Goal: Information Seeking & Learning: Find contact information

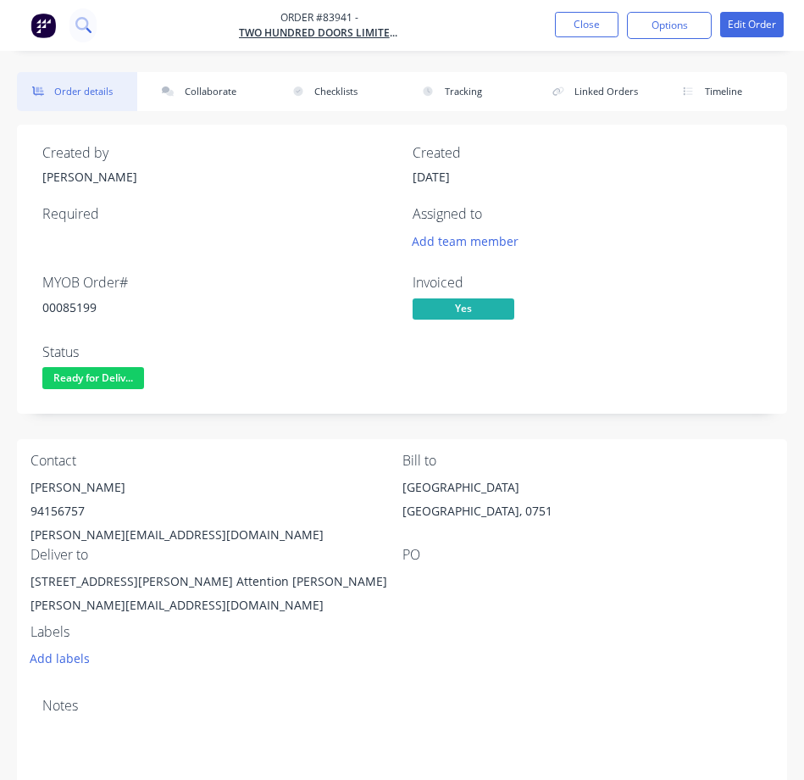
scroll to position [55, 0]
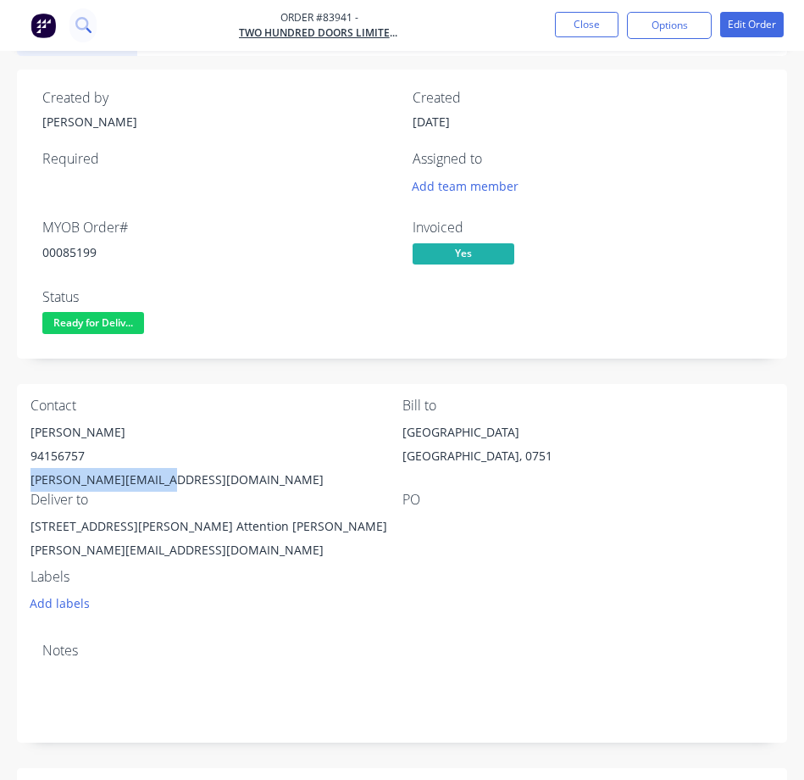
click at [89, 26] on icon at bounding box center [83, 25] width 16 height 16
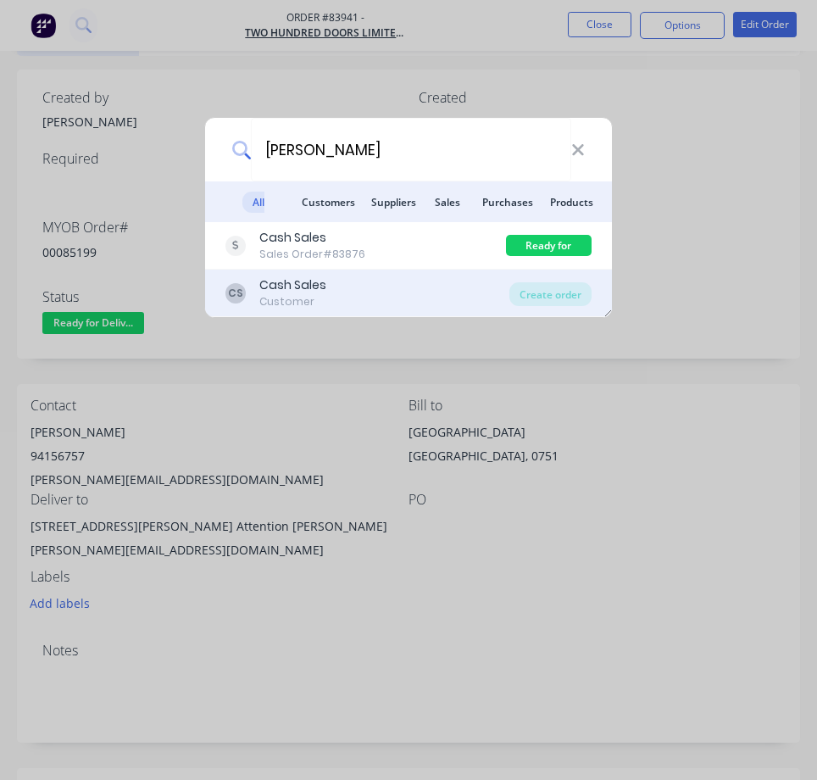
type input "[PERSON_NAME]"
click at [408, 270] on div "CS Cash Sales Customer Create order" at bounding box center [408, 293] width 407 height 47
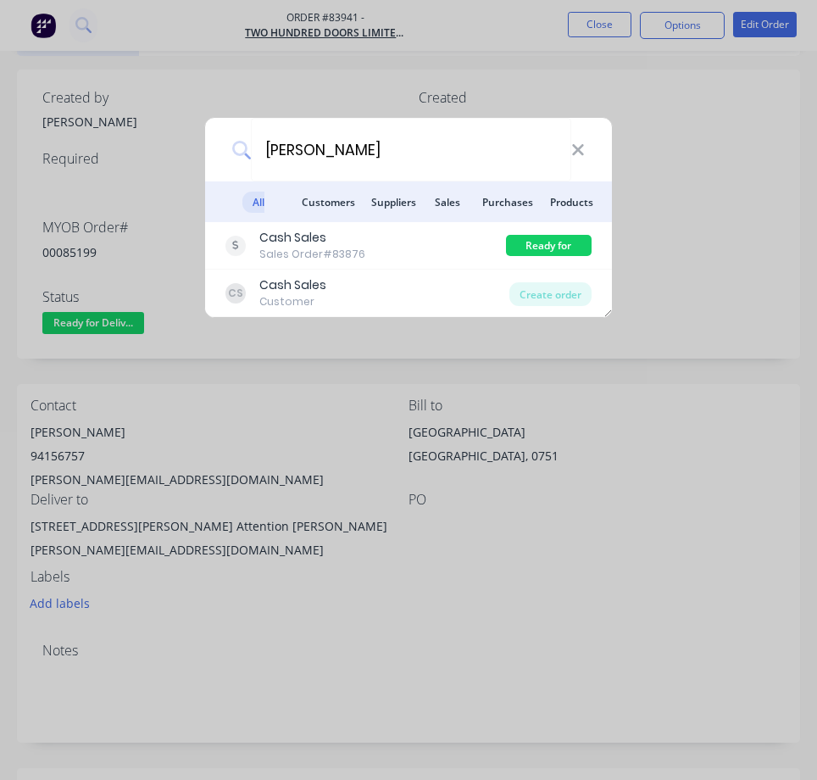
click at [396, 254] on div "Cash Sales Sales Order #83876" at bounding box center [365, 245] width 281 height 33
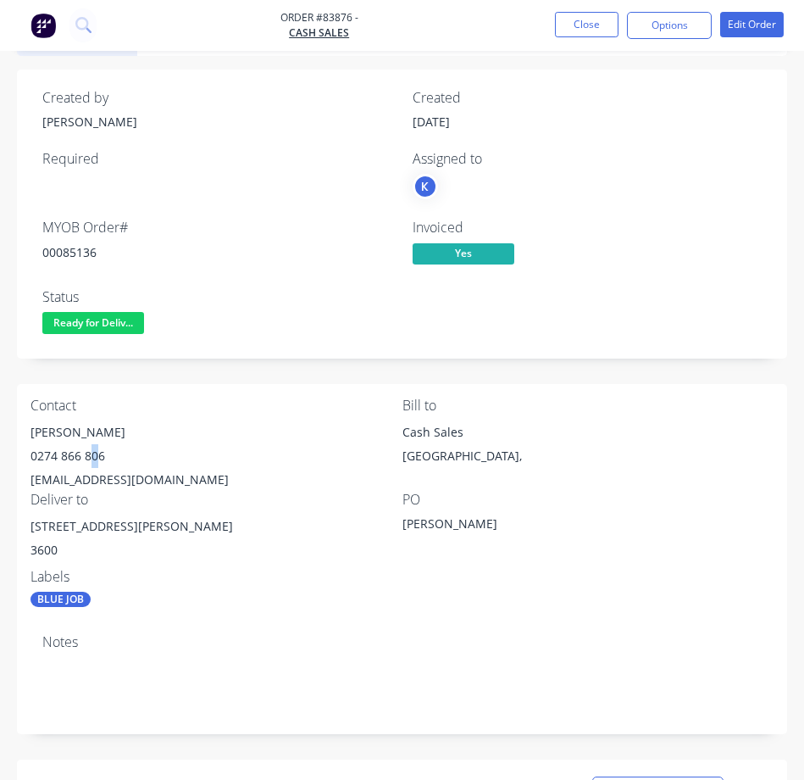
click at [93, 450] on div "0274 866 806" at bounding box center [217, 456] width 372 height 24
drag, startPoint x: 108, startPoint y: 425, endPoint x: 22, endPoint y: 440, distance: 86.9
click at [22, 440] on div "Contact [PERSON_NAME] [PHONE_NUMBER] [EMAIL_ADDRESS][DOMAIN_NAME] Bill to Cash …" at bounding box center [402, 502] width 770 height 237
copy div "[PERSON_NAME]"
drag, startPoint x: 121, startPoint y: 452, endPoint x: 6, endPoint y: 470, distance: 116.6
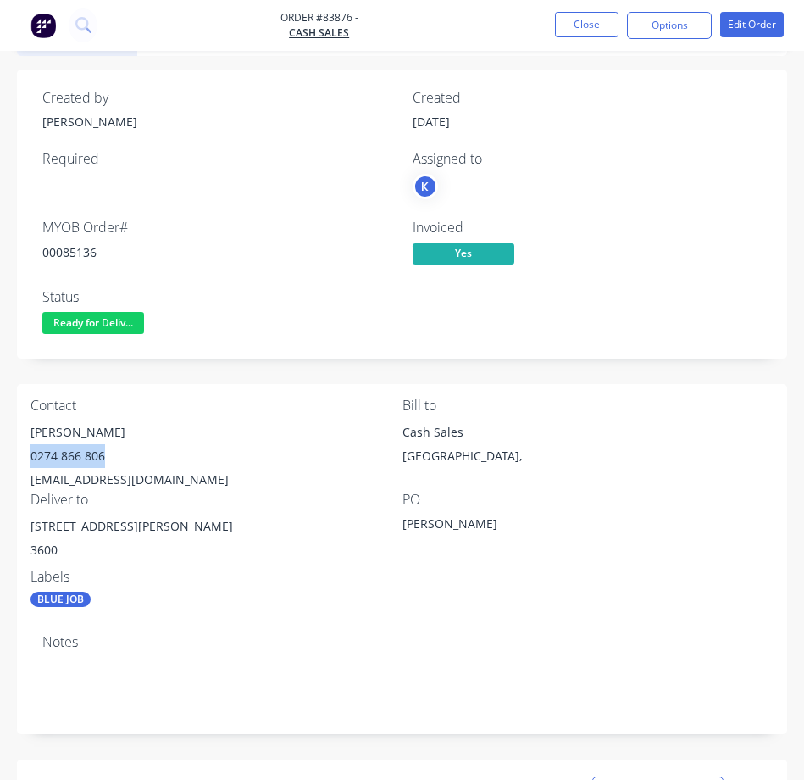
click at [23, 465] on div "Contact [PERSON_NAME] [PHONE_NUMBER] [EMAIL_ADDRESS][DOMAIN_NAME] Bill to Cash …" at bounding box center [402, 502] width 770 height 237
drag, startPoint x: 120, startPoint y: 439, endPoint x: 97, endPoint y: 451, distance: 25.8
click at [102, 448] on div "[PERSON_NAME] 0274 866 806 [EMAIL_ADDRESS][DOMAIN_NAME]" at bounding box center [217, 455] width 372 height 71
click at [74, 464] on div "0274 866 806" at bounding box center [217, 456] width 372 height 24
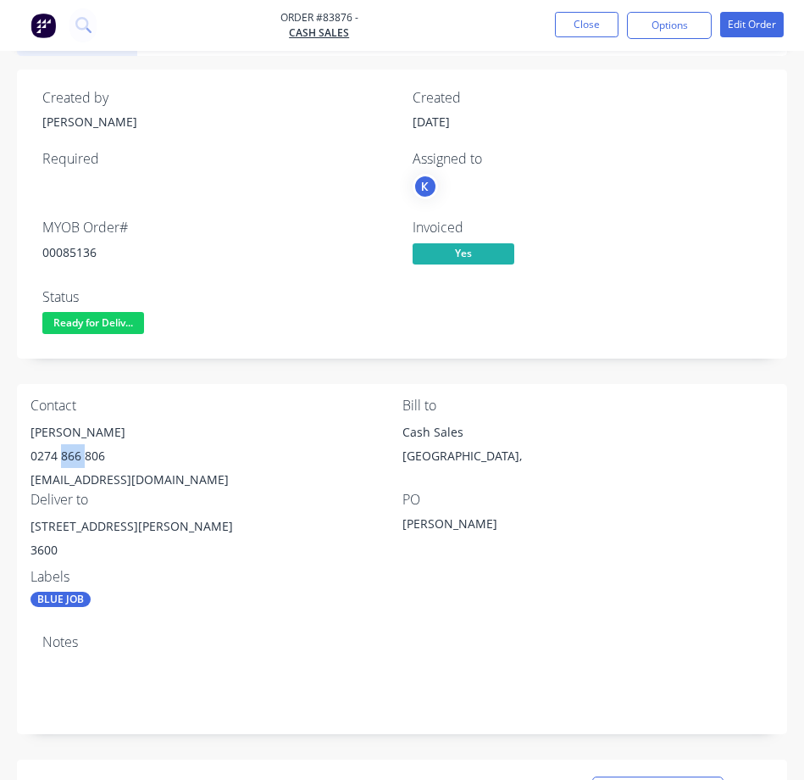
click at [74, 461] on div "0274 866 806" at bounding box center [217, 456] width 372 height 24
drag, startPoint x: 103, startPoint y: 453, endPoint x: 19, endPoint y: 464, distance: 84.6
click at [19, 464] on div "Contact [PERSON_NAME] [PHONE_NUMBER] [EMAIL_ADDRESS][DOMAIN_NAME] Bill to Cash …" at bounding box center [402, 502] width 770 height 237
copy div "0274 866 806"
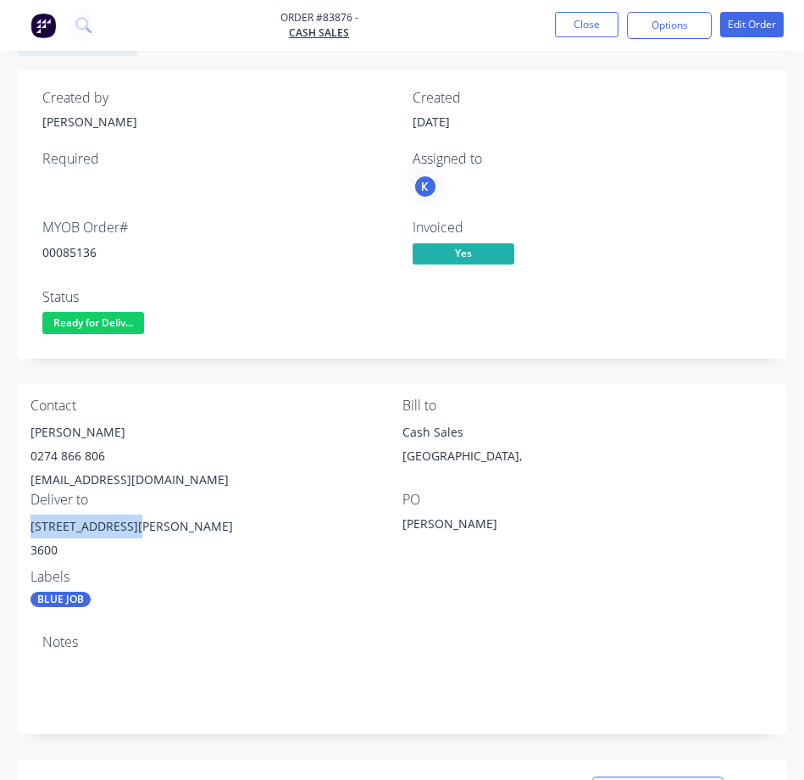
drag, startPoint x: 124, startPoint y: 525, endPoint x: 25, endPoint y: 525, distance: 98.3
click at [25, 525] on div "Contact [PERSON_NAME] [PHONE_NUMBER] [EMAIL_ADDRESS][DOMAIN_NAME] Bill to Cash …" at bounding box center [402, 502] width 770 height 237
copy div "[STREET_ADDRESS][PERSON_NAME]"
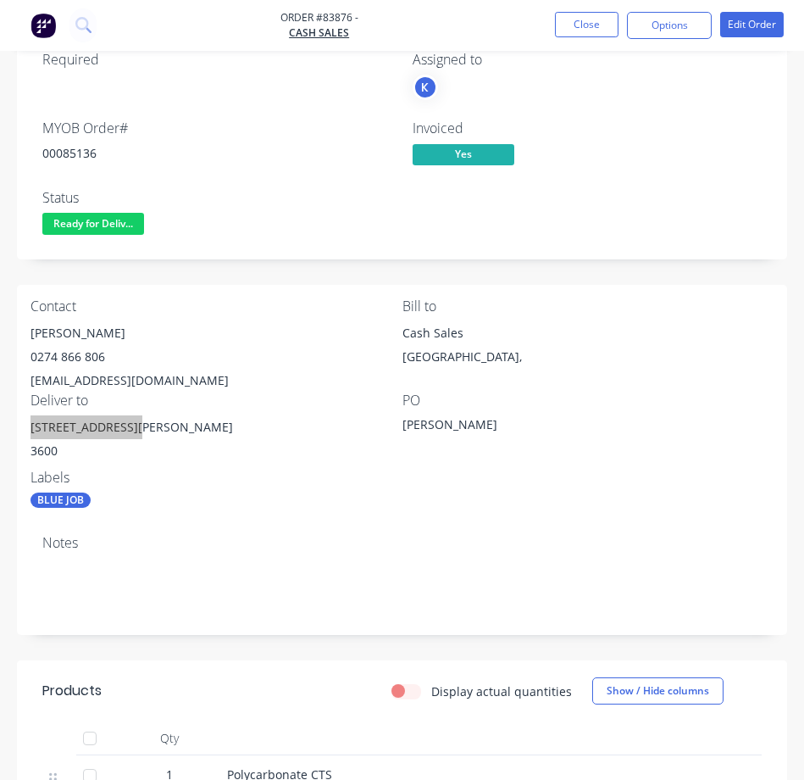
scroll to position [140, 0]
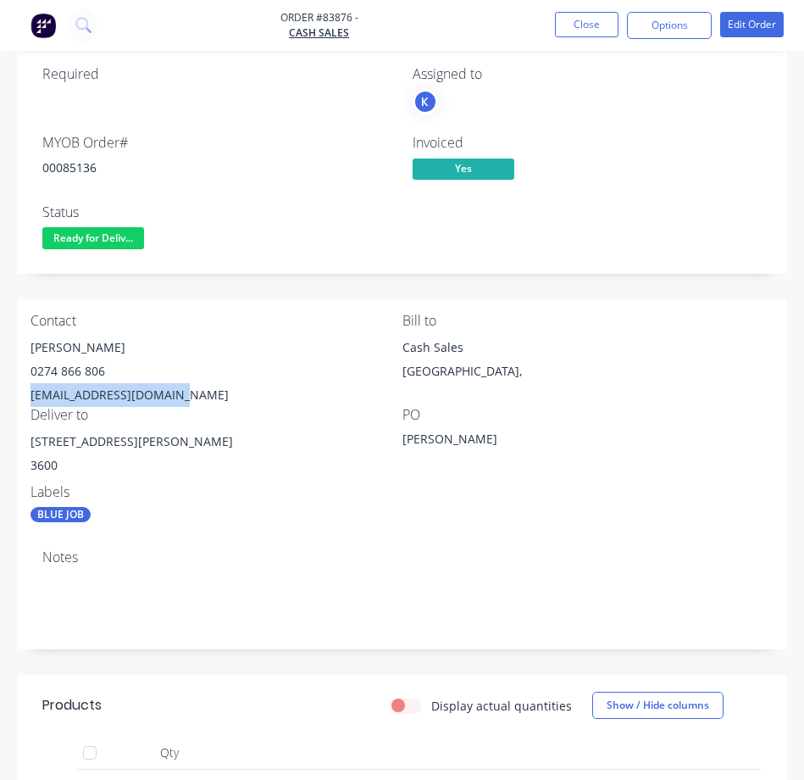
drag, startPoint x: 29, startPoint y: 398, endPoint x: 197, endPoint y: 390, distance: 168.9
click at [197, 390] on div "Contact [PERSON_NAME] [PHONE_NUMBER] [EMAIL_ADDRESS][DOMAIN_NAME] Bill to Cash …" at bounding box center [402, 417] width 770 height 237
copy div "[EMAIL_ADDRESS][DOMAIN_NAME]"
click at [53, 175] on div "00085136" at bounding box center [217, 167] width 350 height 18
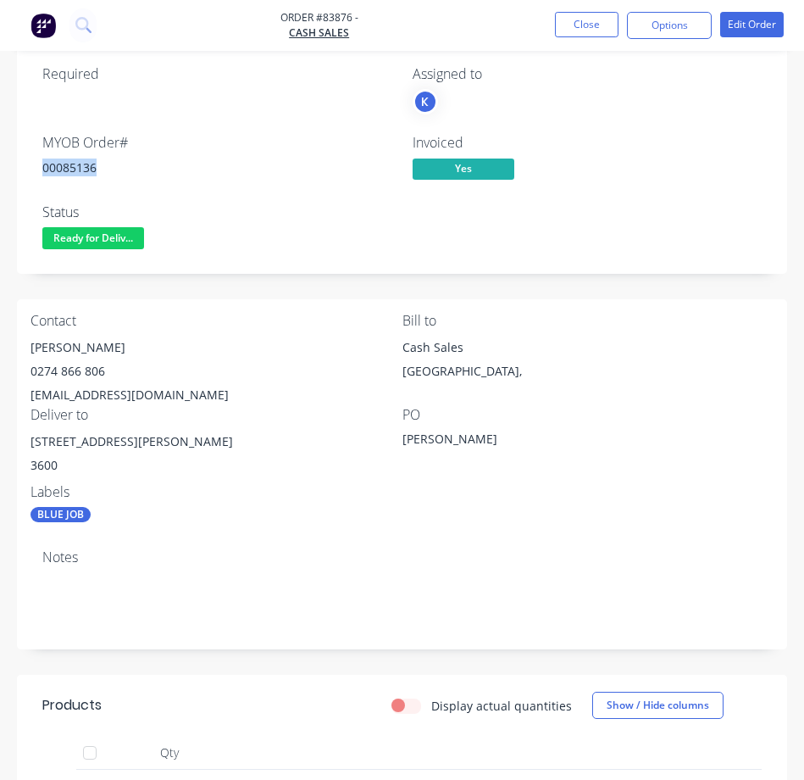
copy div "00085136"
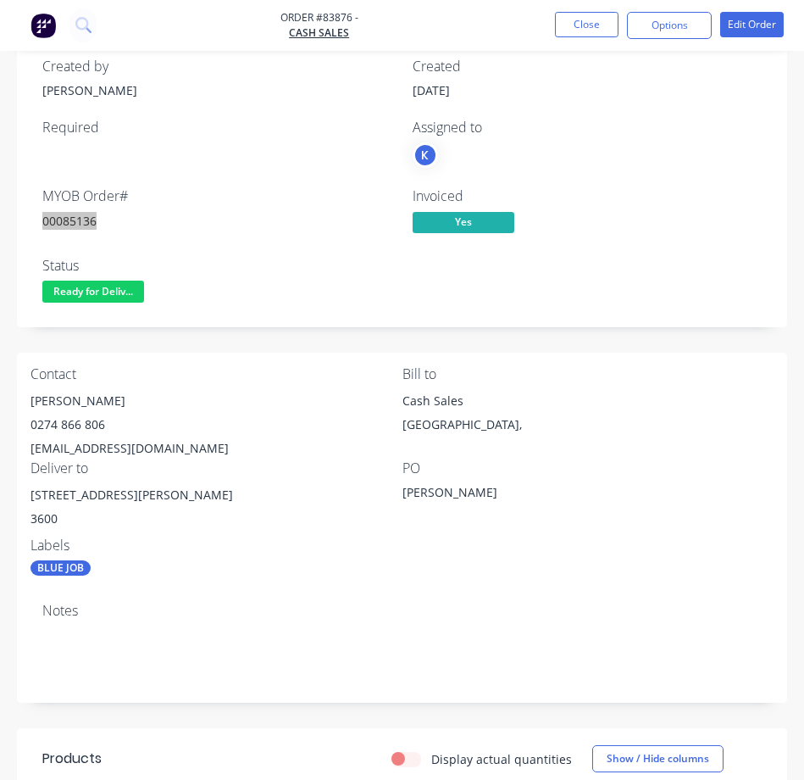
scroll to position [0, 0]
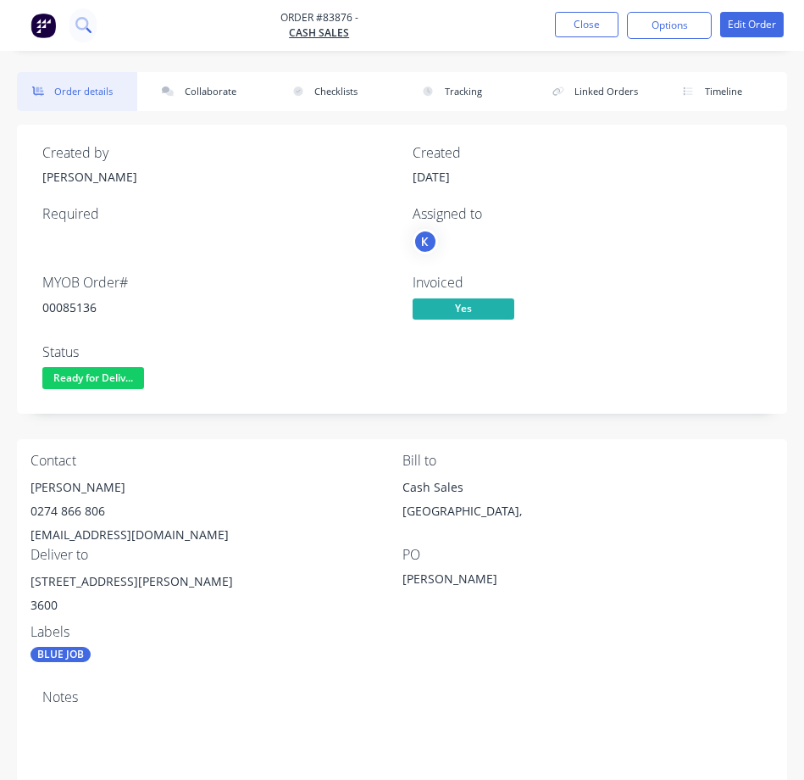
click at [88, 36] on nav "Order #83876 - Cash Sales Close Options Edit Order" at bounding box center [402, 25] width 804 height 51
click at [86, 36] on button at bounding box center [82, 25] width 27 height 34
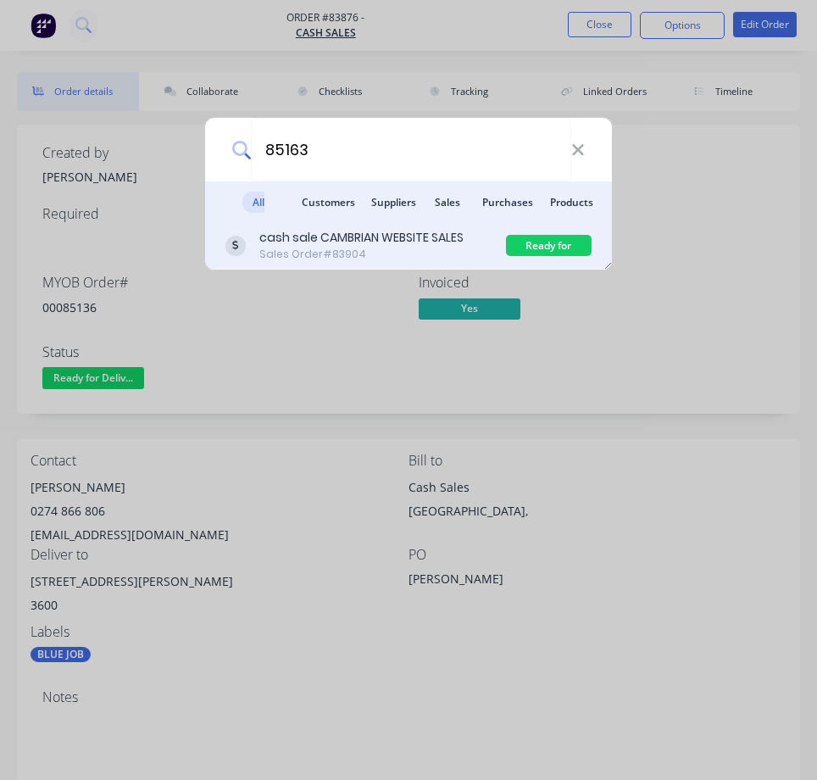
type input "85163"
click at [411, 245] on div "cash sale CAMBRIAN WEBSITE SALES" at bounding box center [361, 238] width 204 height 18
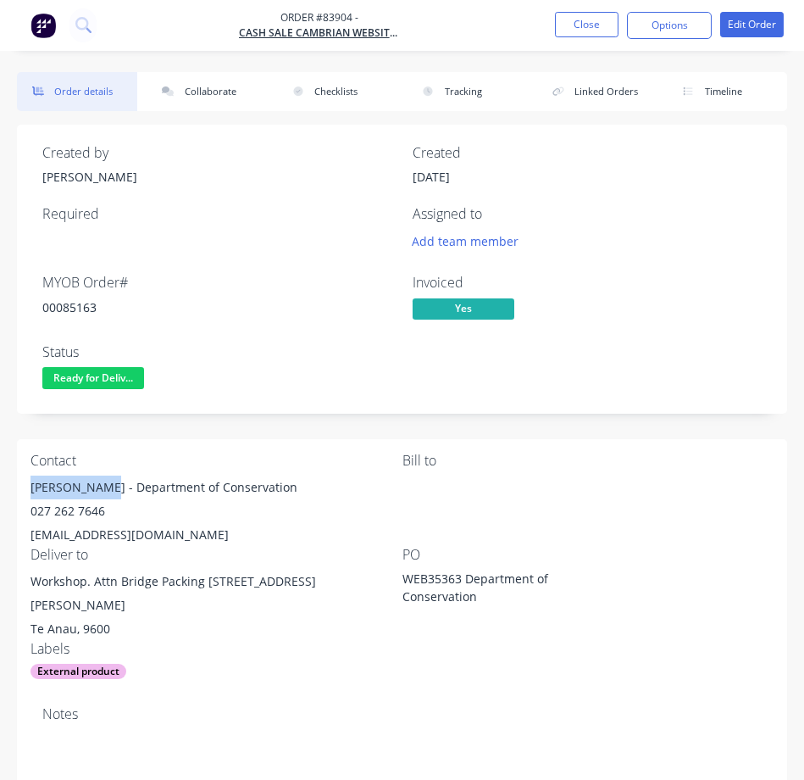
drag, startPoint x: 30, startPoint y: 486, endPoint x: 98, endPoint y: 478, distance: 69.2
click at [98, 478] on div "Contact [PERSON_NAME] - Department of Conservation 027 262 7646 [EMAIL_ADDRESS]…" at bounding box center [402, 566] width 770 height 254
copy div "[PERSON_NAME]"
drag, startPoint x: 113, startPoint y: 490, endPoint x: 266, endPoint y: 479, distance: 153.8
click at [266, 479] on div "[PERSON_NAME] - Department of Conservation" at bounding box center [217, 487] width 372 height 24
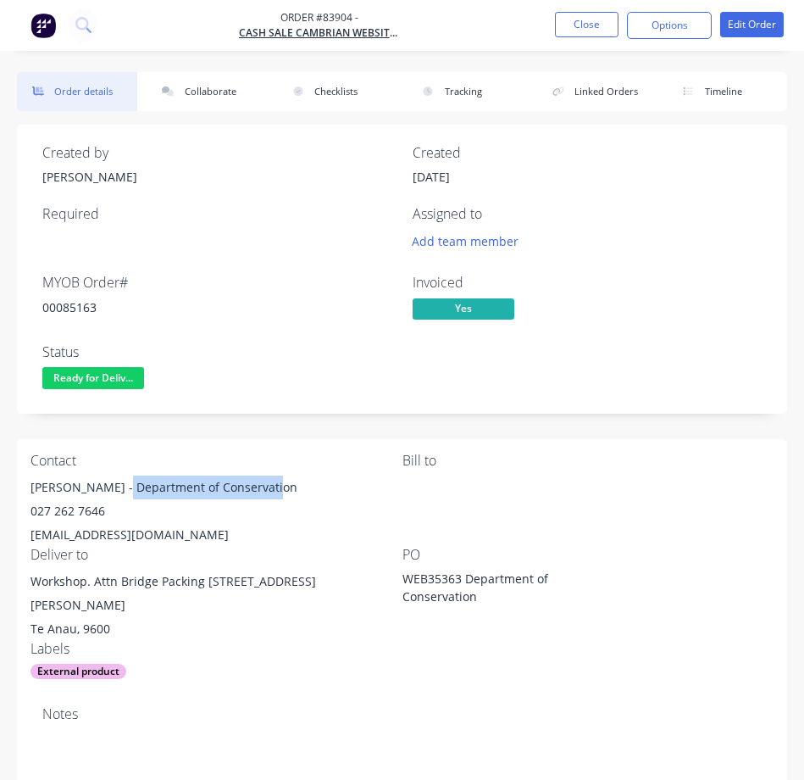
copy div "epartment of Conservation"
click at [54, 305] on div "00085163" at bounding box center [217, 307] width 350 height 18
copy div "00085163"
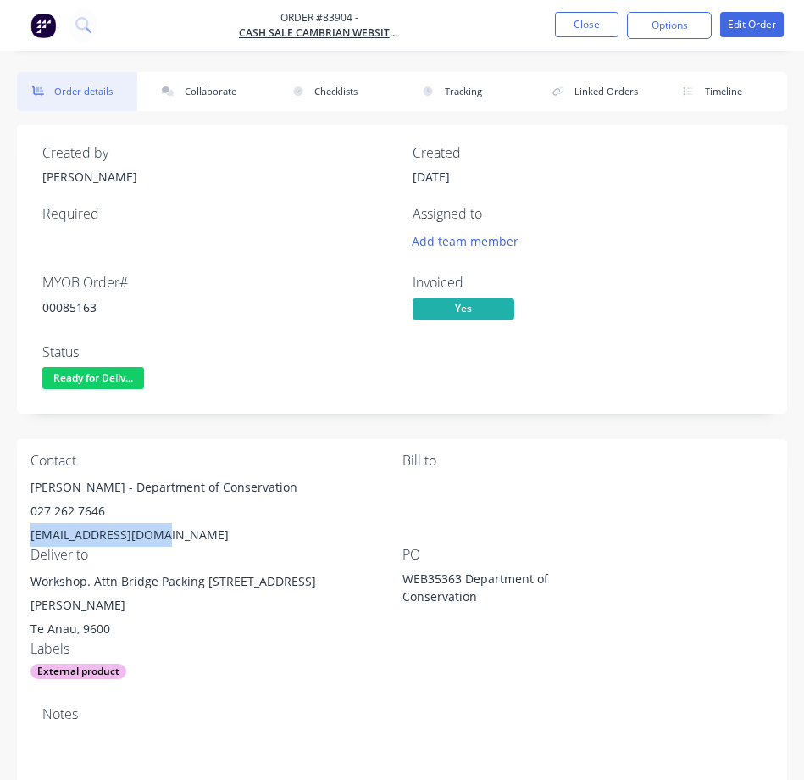
drag, startPoint x: 25, startPoint y: 532, endPoint x: 83, endPoint y: 542, distance: 58.5
click at [168, 526] on div "Contact [PERSON_NAME] - Department of Conservation 027 262 7646 [EMAIL_ADDRESS]…" at bounding box center [402, 566] width 770 height 254
copy div "[EMAIL_ADDRESS][DOMAIN_NAME]"
drag, startPoint x: 114, startPoint y: 508, endPoint x: 28, endPoint y: 514, distance: 86.7
click at [28, 514] on div "Contact [PERSON_NAME] - Department of Conservation 027 262 7646 [EMAIL_ADDRESS]…" at bounding box center [402, 566] width 770 height 254
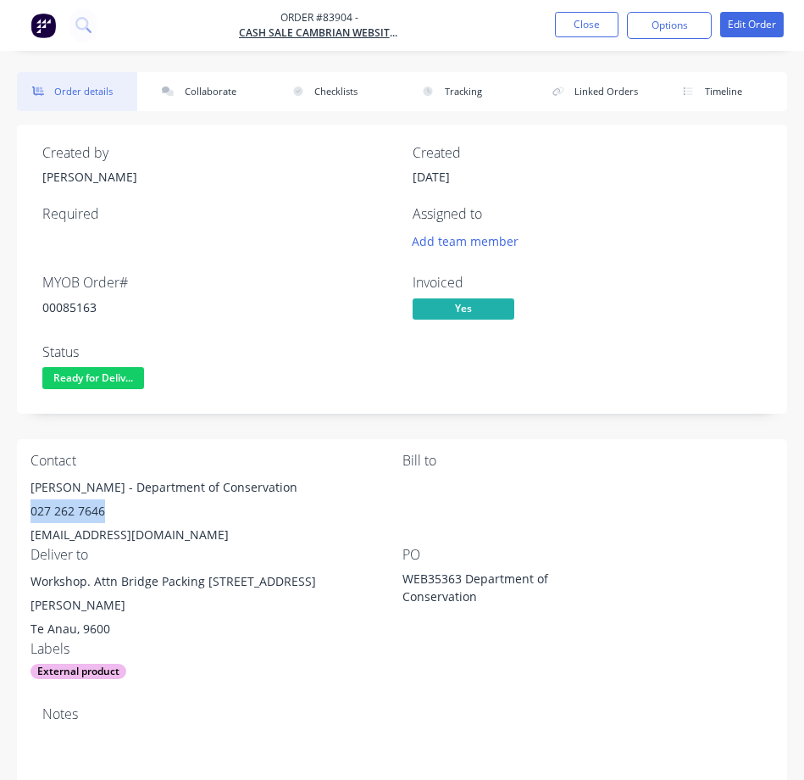
copy div "027 262 7646"
drag, startPoint x: 203, startPoint y: 586, endPoint x: 230, endPoint y: 605, distance: 32.7
click at [230, 605] on div "Workshop. Attn Bridge Packing [STREET_ADDRESS][PERSON_NAME]" at bounding box center [217, 605] width 372 height 71
drag, startPoint x: 31, startPoint y: 575, endPoint x: 200, endPoint y: 581, distance: 168.8
click at [200, 581] on div "Workshop. Attn Bridge Packing [STREET_ADDRESS][PERSON_NAME]" at bounding box center [217, 593] width 372 height 47
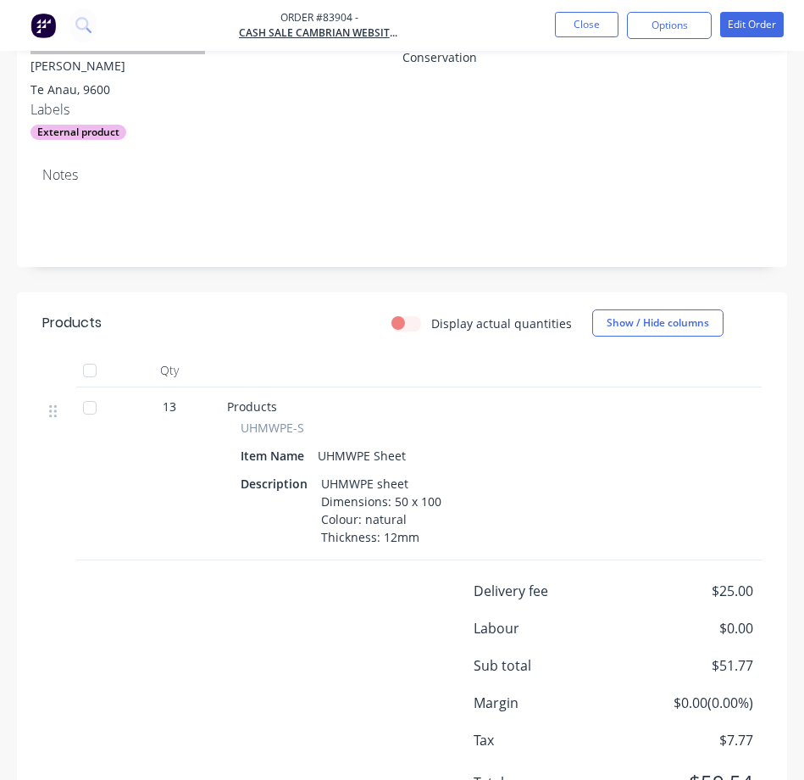
scroll to position [609, 0]
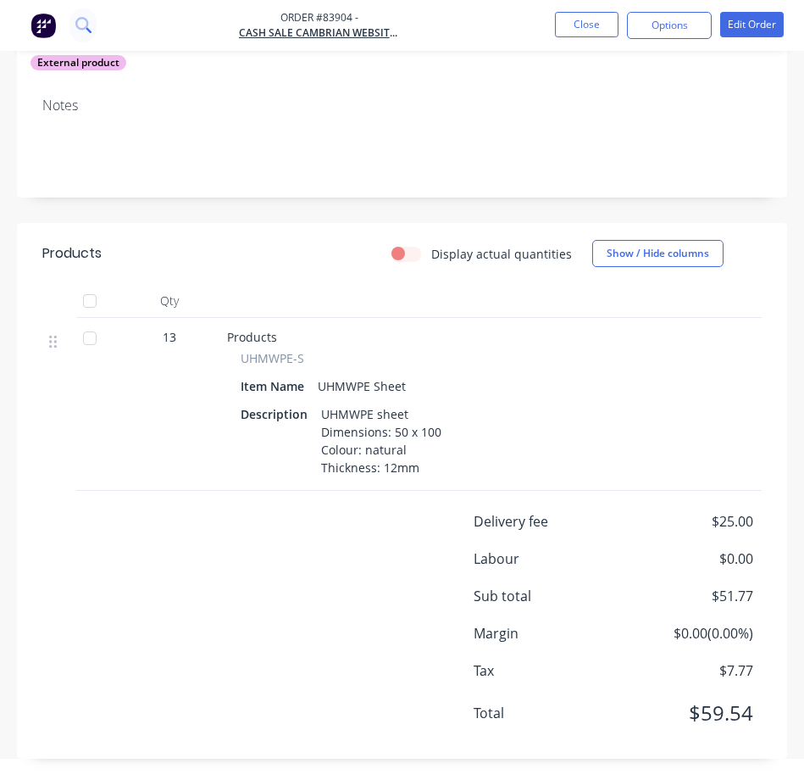
click at [88, 22] on icon at bounding box center [83, 25] width 16 height 16
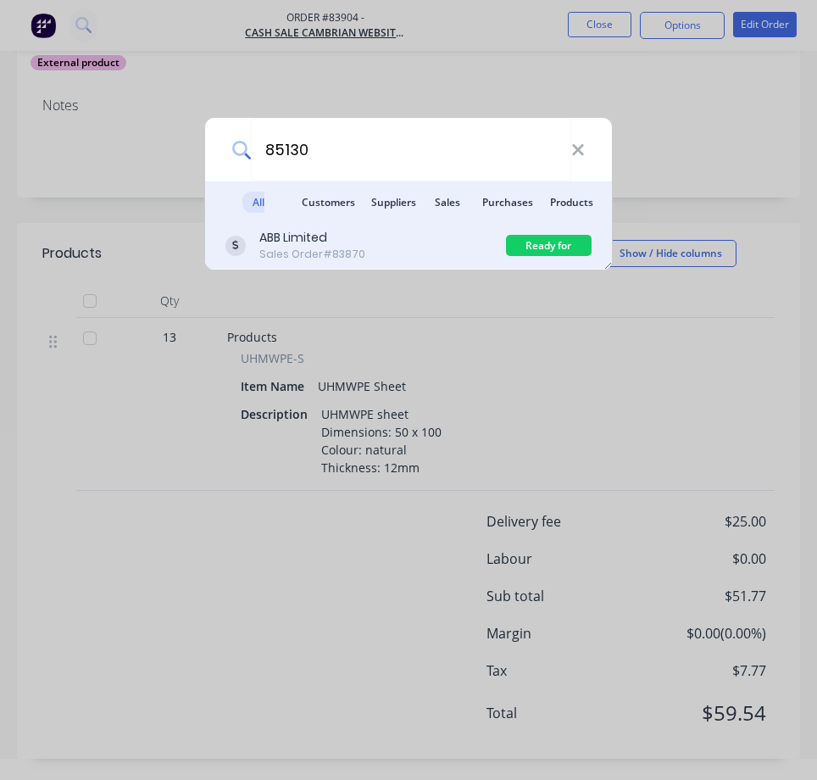
type input "85130"
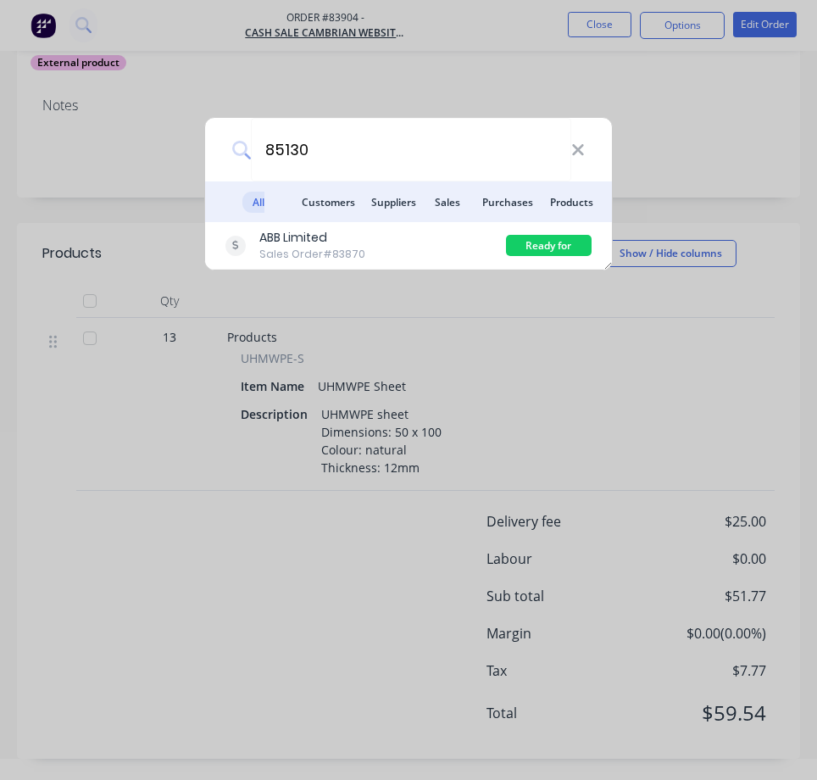
drag, startPoint x: 453, startPoint y: 258, endPoint x: 422, endPoint y: 230, distance: 41.4
click at [454, 257] on div "ABB Limited Sales Order #83870" at bounding box center [365, 245] width 281 height 33
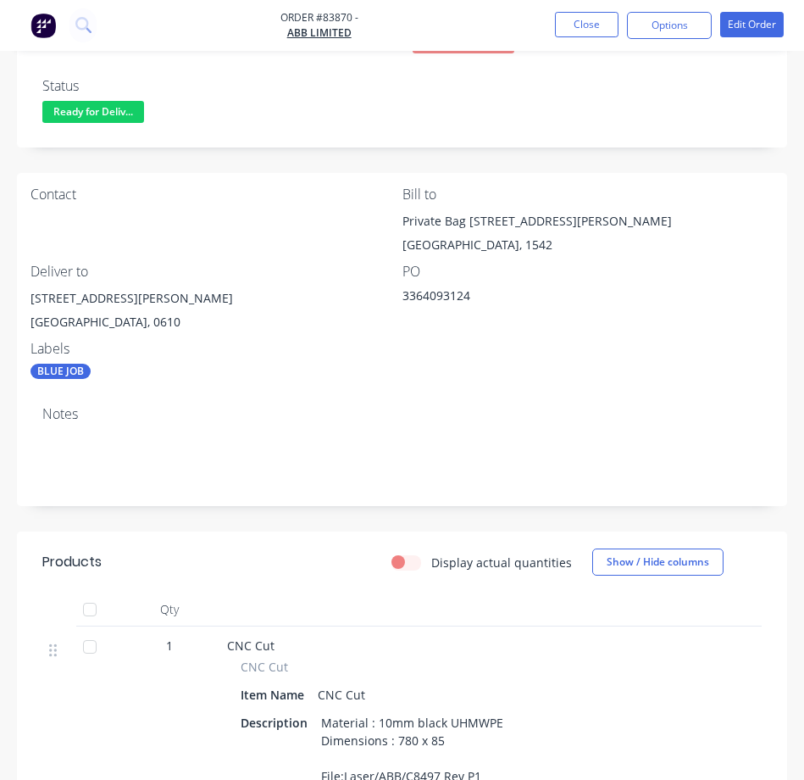
scroll to position [251, 0]
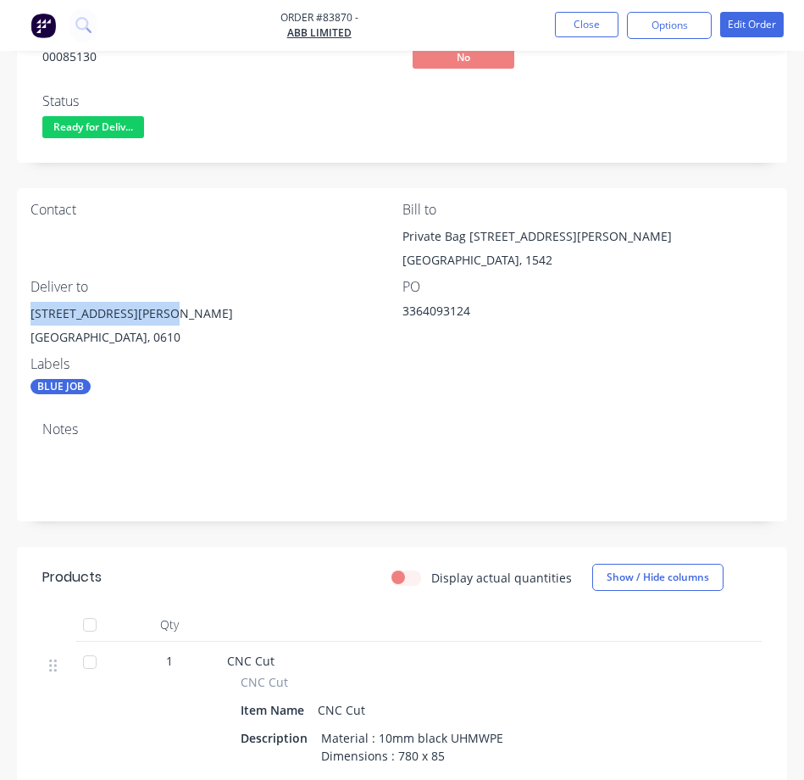
drag, startPoint x: 29, startPoint y: 320, endPoint x: 153, endPoint y: 314, distance: 124.7
click at [153, 314] on div "Contact Bill to Private Bag [STREET_ADDRESS][PERSON_NAME] Deliver to [STREET_AD…" at bounding box center [402, 298] width 770 height 220
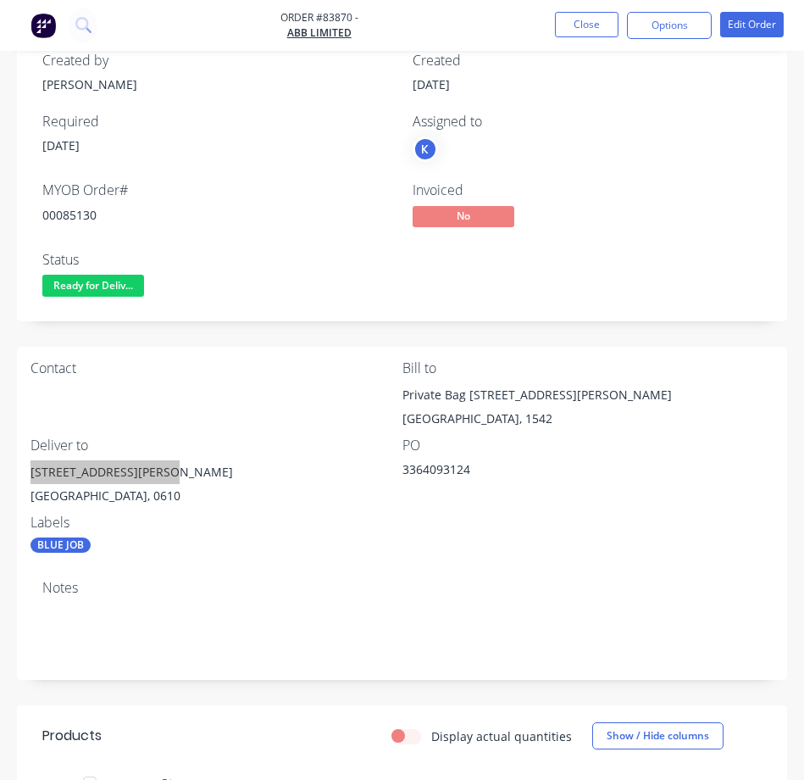
scroll to position [81, 0]
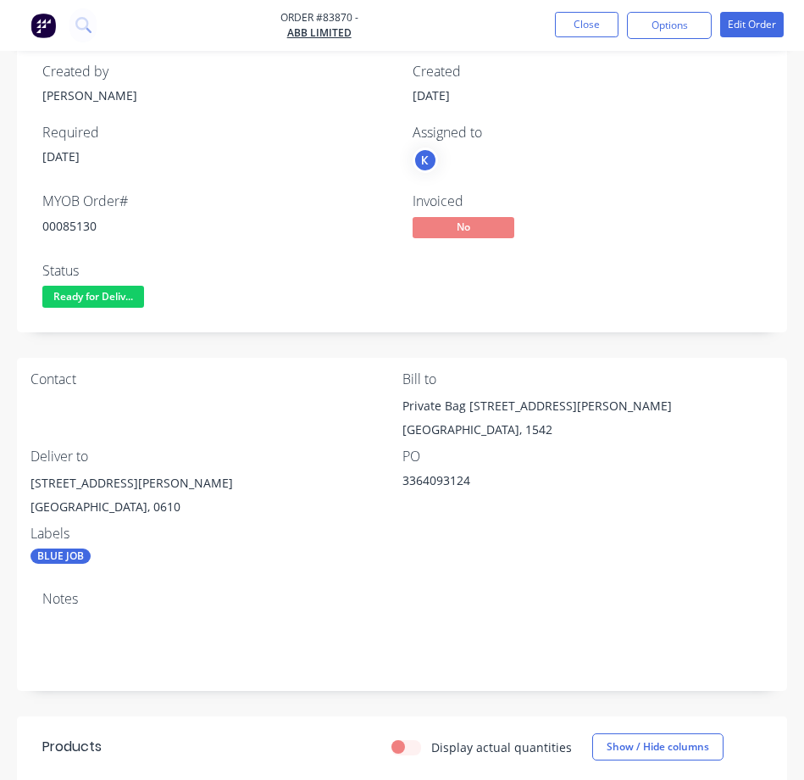
click at [79, 221] on div "00085130" at bounding box center [217, 226] width 350 height 18
click at [79, 222] on div "00085130" at bounding box center [217, 226] width 350 height 18
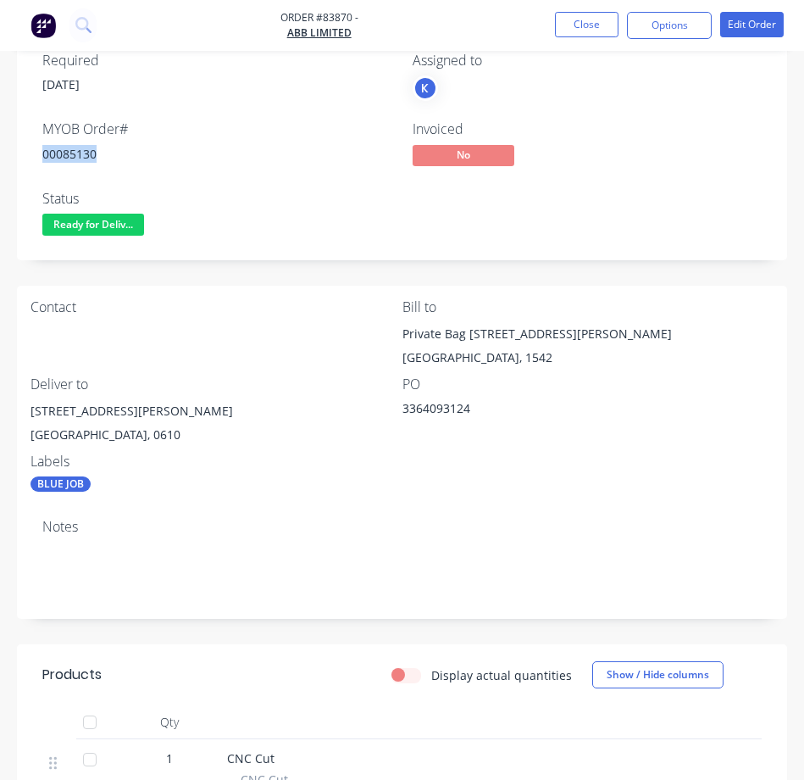
scroll to position [170, 0]
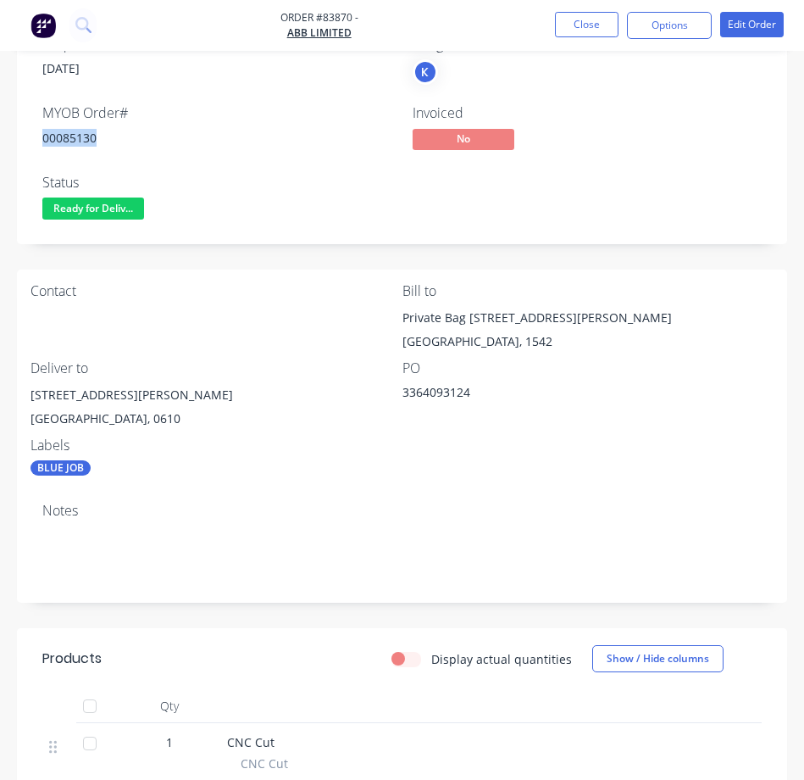
drag, startPoint x: 400, startPoint y: 395, endPoint x: 485, endPoint y: 392, distance: 84.8
click at [483, 393] on div "Contact Bill to Private Bag [STREET_ADDRESS][PERSON_NAME] Deliver to [STREET_AD…" at bounding box center [402, 380] width 770 height 220
click at [485, 392] on div "3364093124" at bounding box center [509, 395] width 212 height 24
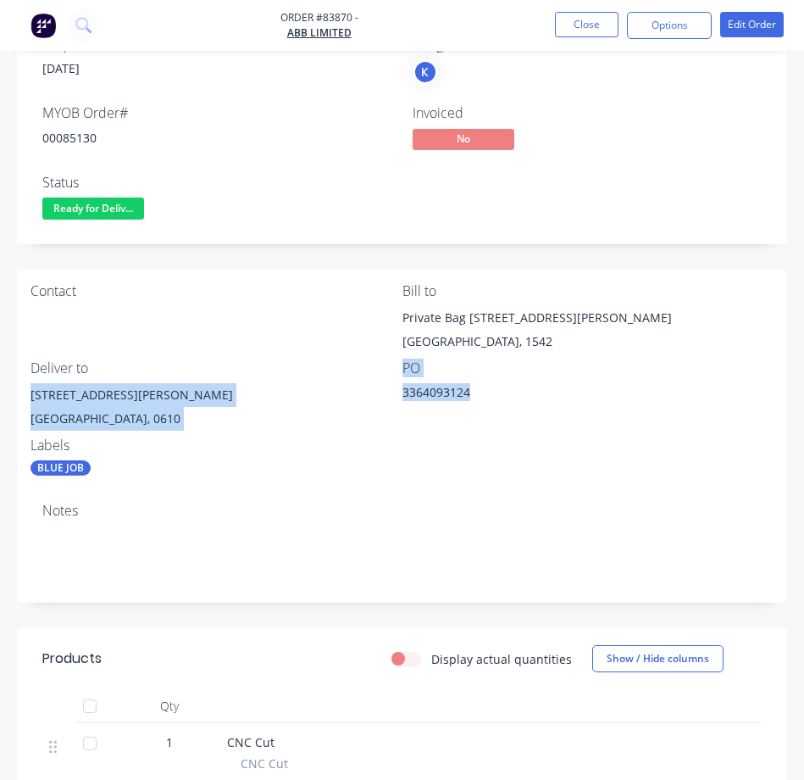
drag, startPoint x: 475, startPoint y: 392, endPoint x: 401, endPoint y: 368, distance: 77.7
click at [401, 368] on div "Contact Bill to Private Bag [STREET_ADDRESS][PERSON_NAME] Deliver to [STREET_AD…" at bounding box center [402, 380] width 770 height 220
click at [408, 367] on div "PO" at bounding box center [589, 368] width 372 height 16
click at [408, 366] on div "PO" at bounding box center [589, 368] width 372 height 16
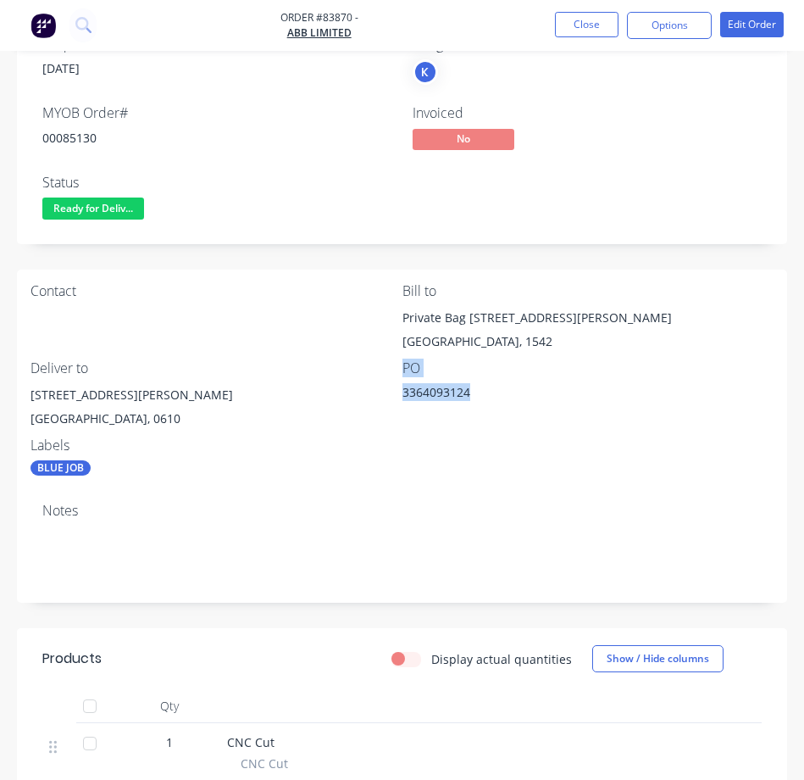
drag, startPoint x: 406, startPoint y: 366, endPoint x: 451, endPoint y: 391, distance: 51.2
click at [451, 391] on div "PO 3364093124" at bounding box center [589, 398] width 372 height 77
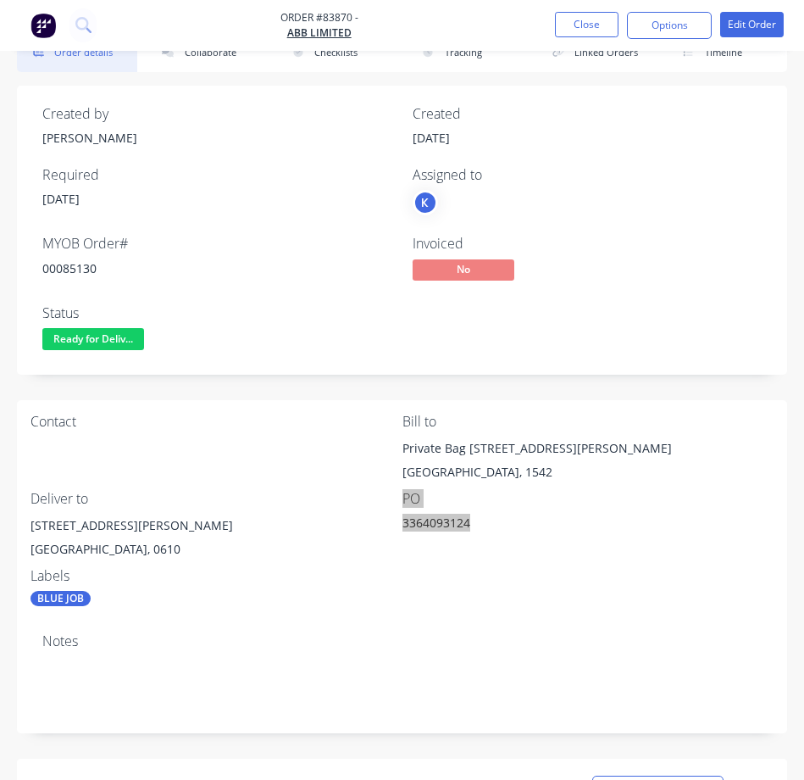
scroll to position [0, 0]
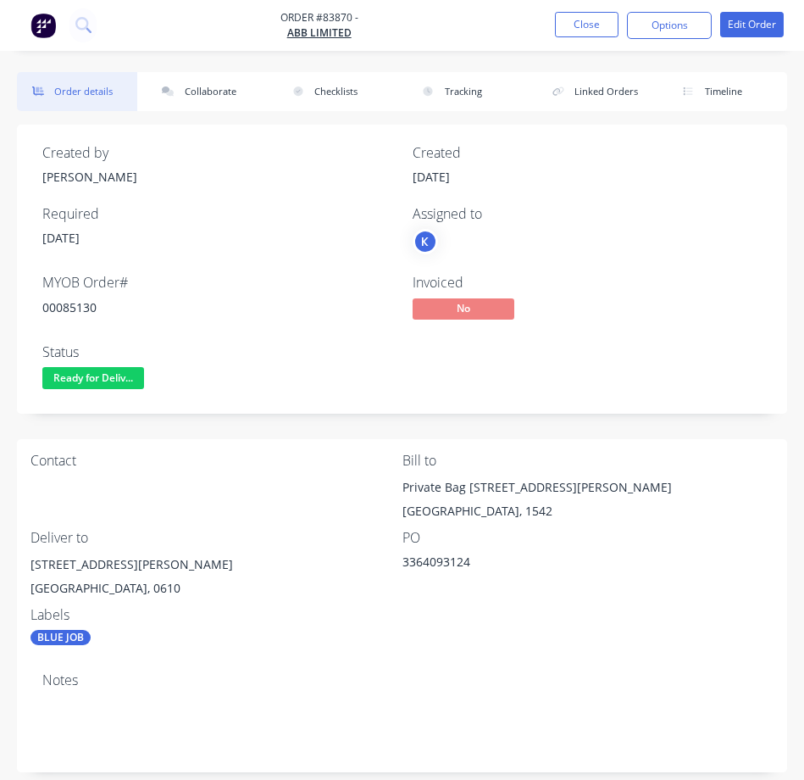
click at [69, 313] on div "00085130" at bounding box center [217, 307] width 350 height 18
click at [86, 22] on icon at bounding box center [82, 24] width 14 height 14
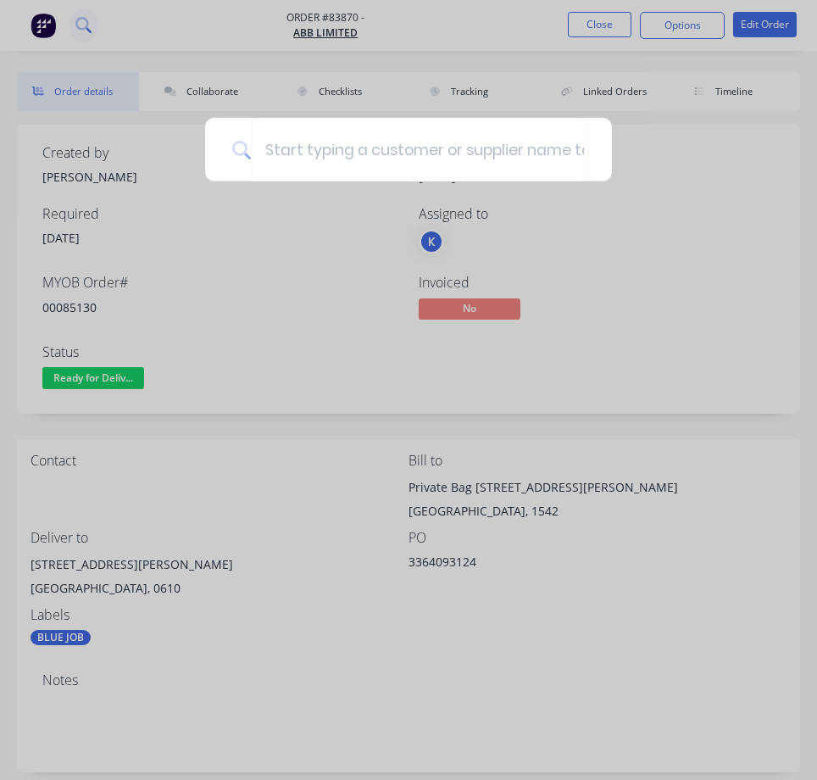
type input "/"
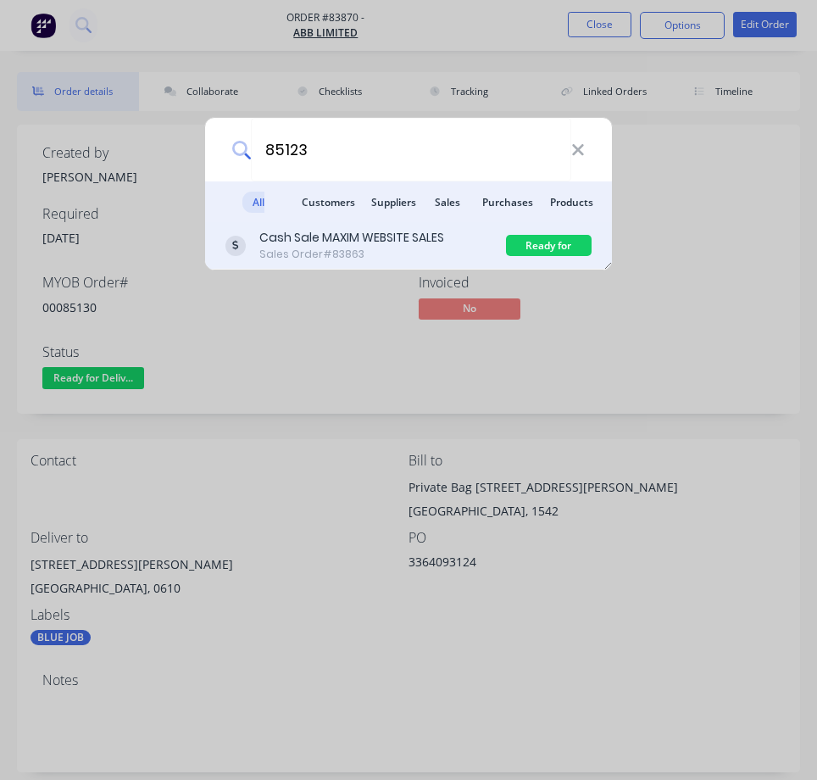
type input "85123"
click at [486, 238] on div "Cash Sale MAXIM WEBSITE SALES Sales Order #83863" at bounding box center [365, 245] width 281 height 33
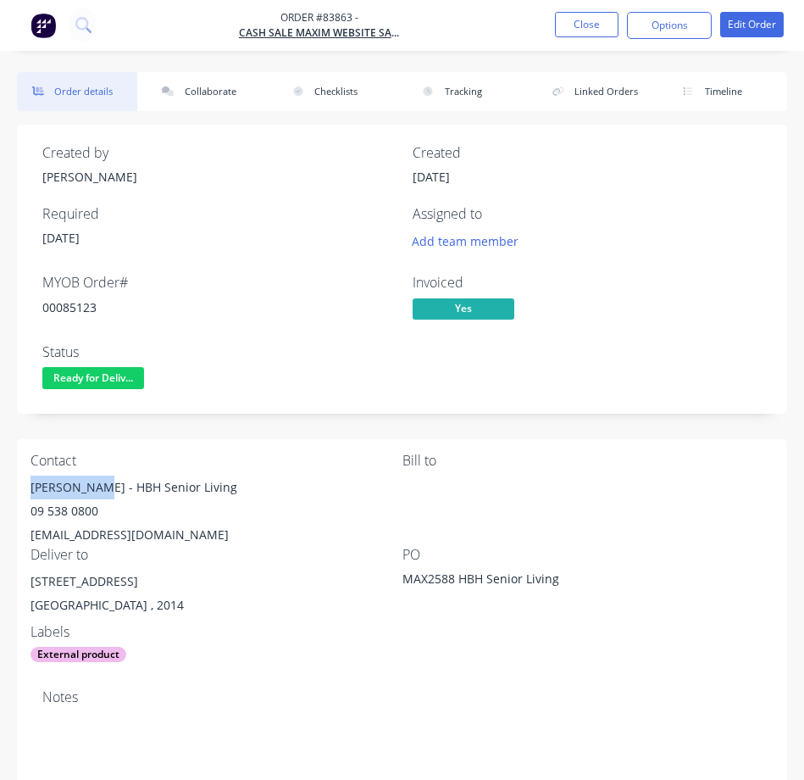
drag, startPoint x: 30, startPoint y: 484, endPoint x: 101, endPoint y: 488, distance: 71.3
click at [101, 488] on div "Contact [PERSON_NAME] - HBH Senior Living 09 538 0800 [EMAIL_ADDRESS][DOMAIN_NA…" at bounding box center [402, 557] width 770 height 237
drag, startPoint x: 214, startPoint y: 477, endPoint x: 105, endPoint y: 493, distance: 109.7
click at [105, 493] on div "[PERSON_NAME] - HBH Senior Living" at bounding box center [217, 487] width 372 height 24
click at [87, 311] on div "00085123" at bounding box center [217, 307] width 350 height 18
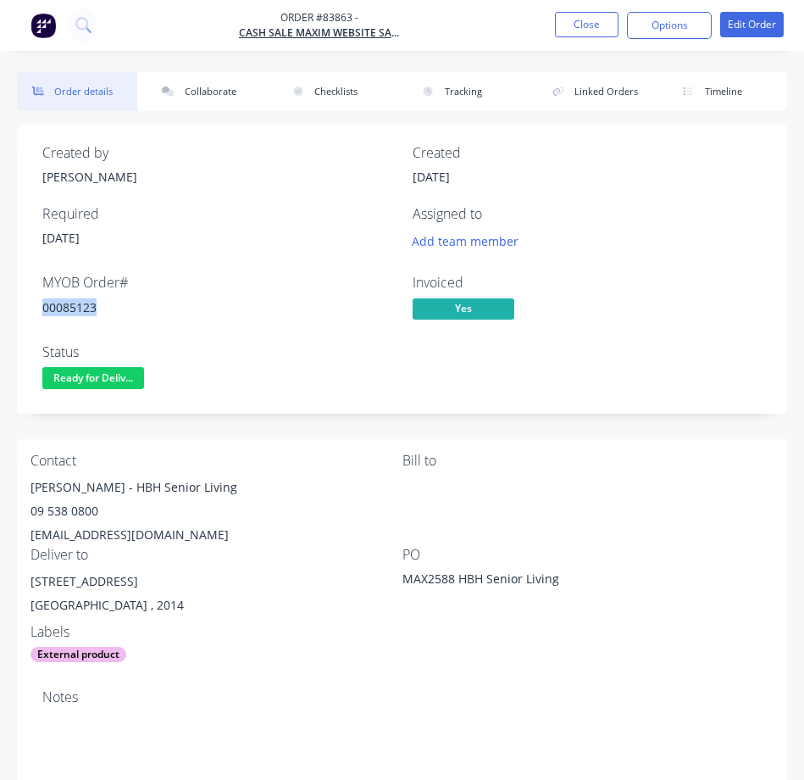
drag, startPoint x: 87, startPoint y: 311, endPoint x: 143, endPoint y: 292, distance: 59.2
click at [86, 310] on div "00085123" at bounding box center [217, 307] width 350 height 18
drag, startPoint x: 25, startPoint y: 536, endPoint x: 227, endPoint y: 529, distance: 201.8
click at [229, 529] on div "Contact [PERSON_NAME] - HBH Senior Living 09 538 0800 [EMAIL_ADDRESS][DOMAIN_NA…" at bounding box center [402, 557] width 770 height 237
drag, startPoint x: 114, startPoint y: 508, endPoint x: 20, endPoint y: 518, distance: 94.6
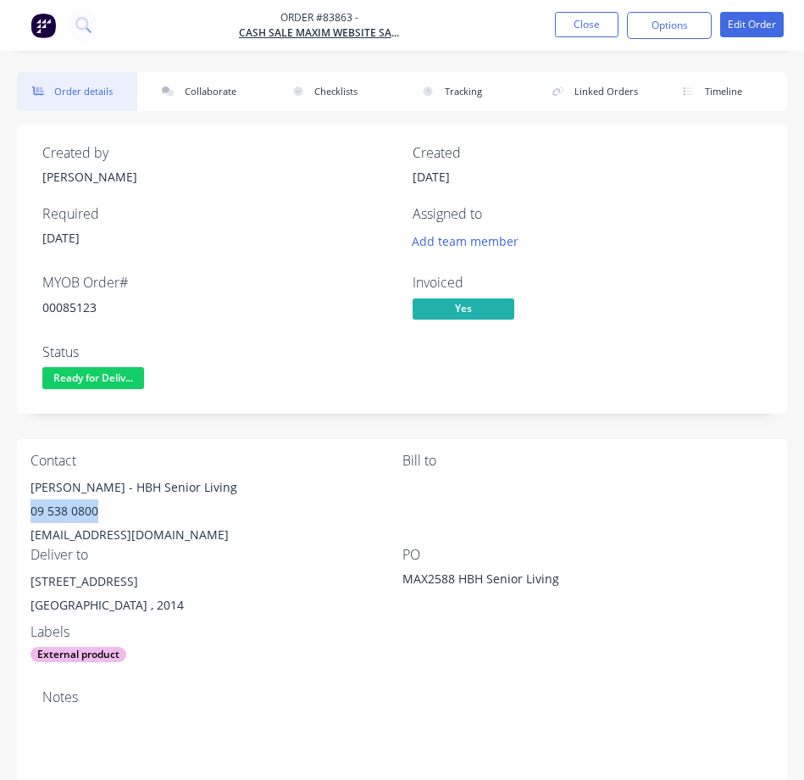
click at [20, 518] on div "Contact [PERSON_NAME] - HBH Senior Living 09 538 0800 [EMAIL_ADDRESS][DOMAIN_NA…" at bounding box center [402, 557] width 770 height 237
drag, startPoint x: 23, startPoint y: 575, endPoint x: 20, endPoint y: 548, distance: 26.4
click at [120, 571] on div "Contact [PERSON_NAME] - HBH Senior Living 09 538 0800 [EMAIL_ADDRESS][DOMAIN_NA…" at bounding box center [402, 557] width 770 height 237
click at [97, 20] on nav "Order #83863 - Cash Sale MAXIM WEBSITE SALES Close Options Edit Order" at bounding box center [402, 25] width 804 height 51
click at [88, 26] on icon at bounding box center [83, 25] width 16 height 16
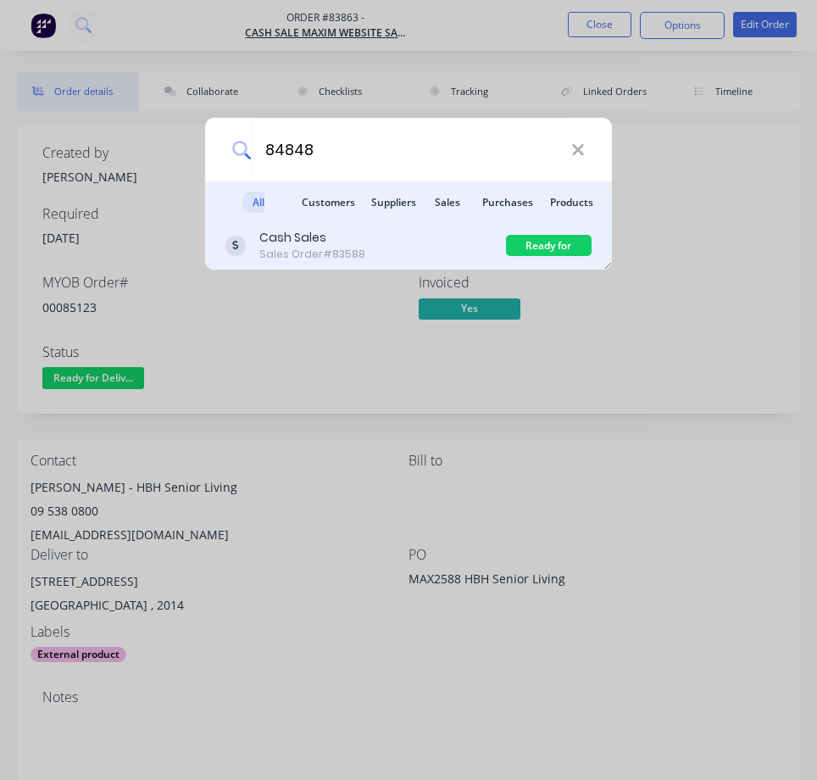
type input "84848"
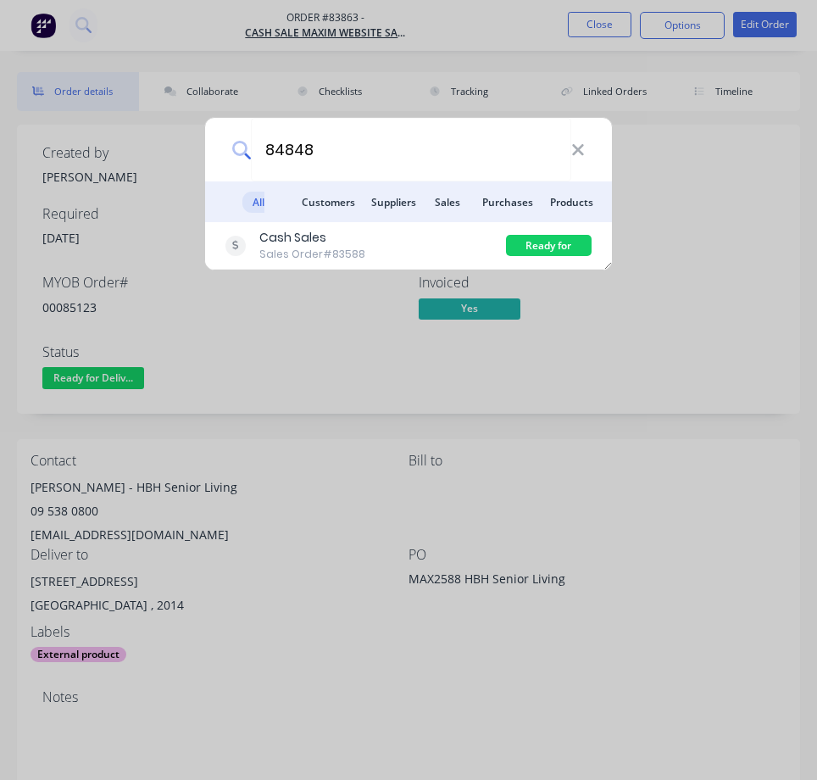
click at [354, 235] on div "Cash Sales" at bounding box center [312, 238] width 106 height 18
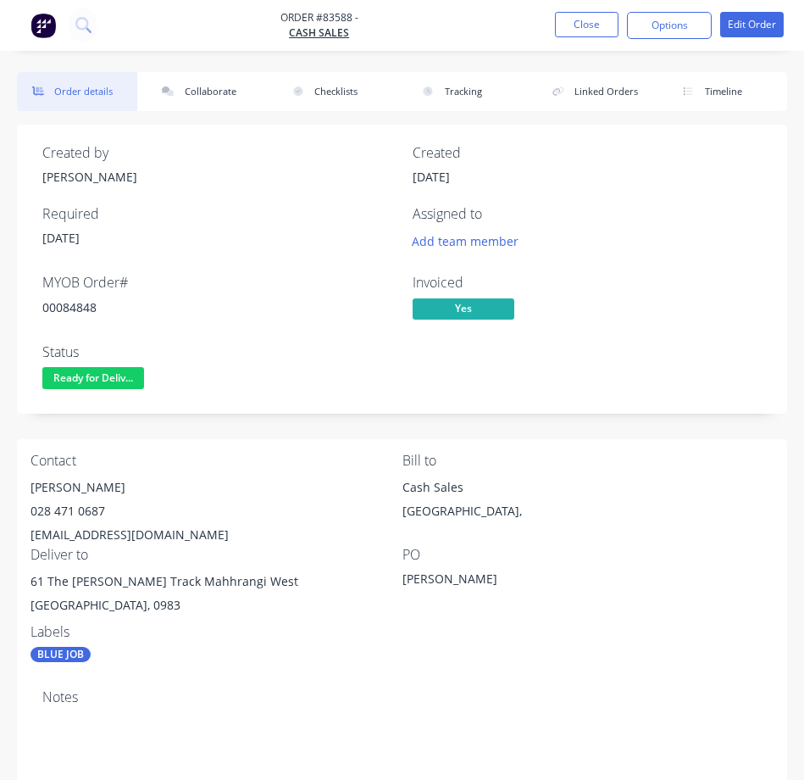
click at [78, 303] on div "00084848" at bounding box center [217, 307] width 350 height 18
click at [79, 302] on div "00084848" at bounding box center [217, 307] width 350 height 18
click at [77, 32] on icon at bounding box center [83, 25] width 16 height 16
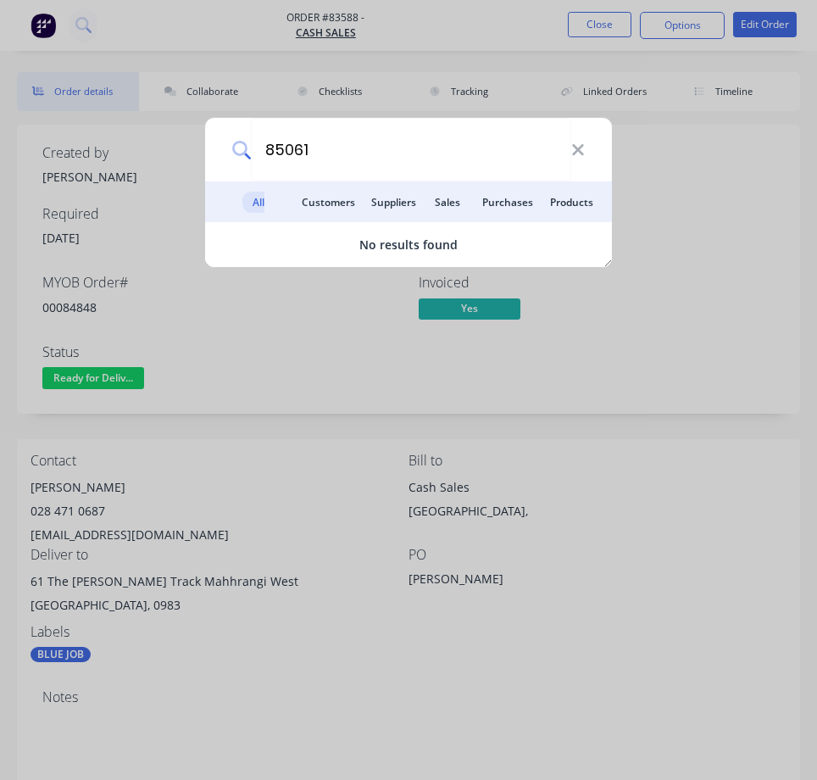
type input "85061"
click at [380, 114] on div "85061 All results Customers Suppliers Sales Purchases Products No results found" at bounding box center [408, 390] width 817 height 780
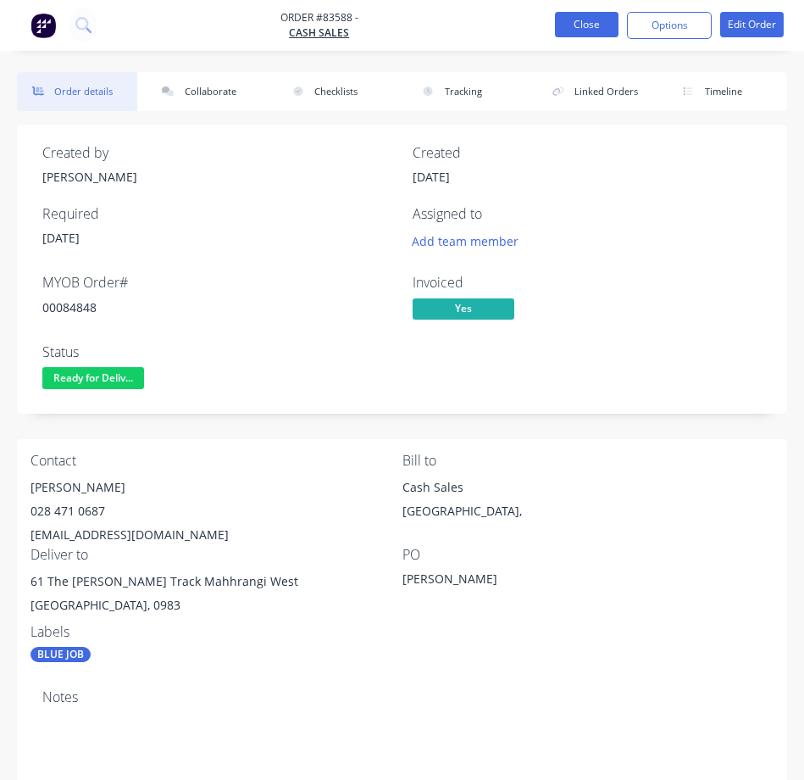
click at [588, 18] on button "Close" at bounding box center [587, 24] width 64 height 25
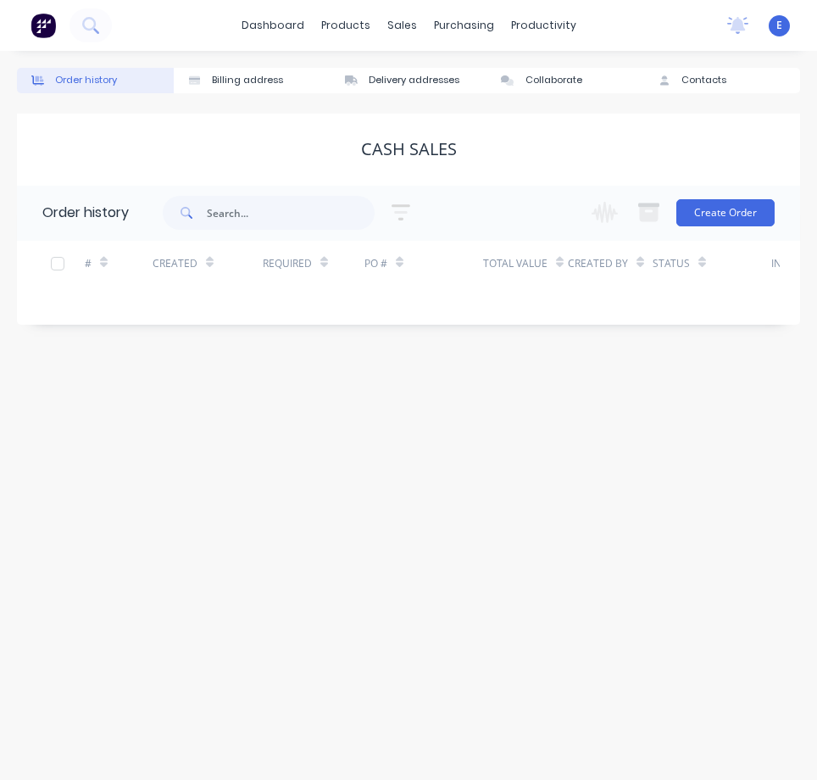
click at [420, 36] on div "dashboard products sales purchasing productivity" at bounding box center [409, 25] width 352 height 25
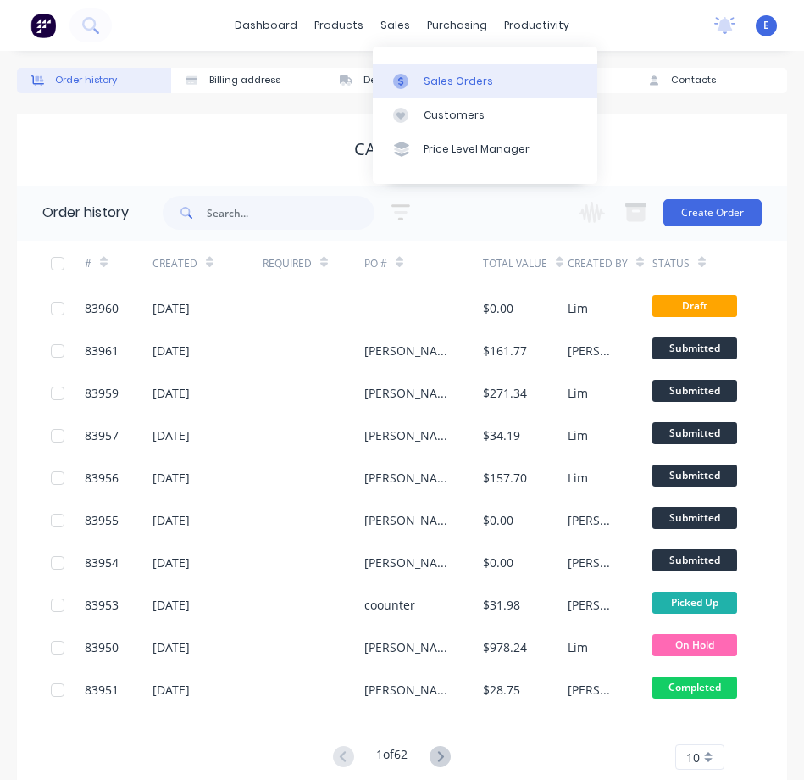
click at [428, 89] on link "Sales Orders" at bounding box center [485, 81] width 225 height 34
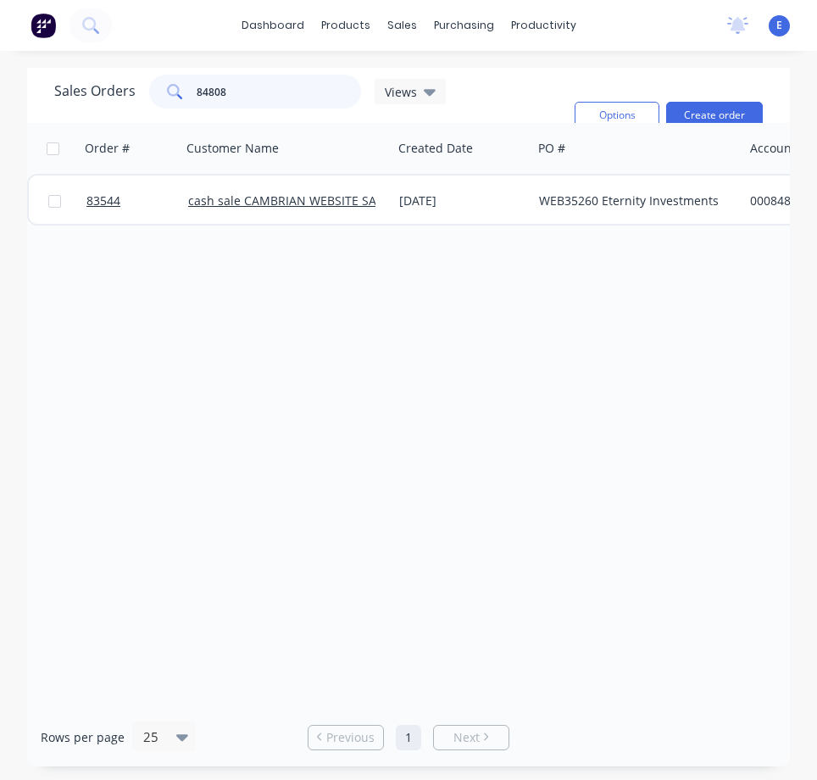
click at [289, 108] on input "84808" at bounding box center [279, 92] width 165 height 34
drag, startPoint x: 289, startPoint y: 108, endPoint x: 280, endPoint y: 104, distance: 9.9
click at [288, 108] on input "84808" at bounding box center [279, 92] width 165 height 34
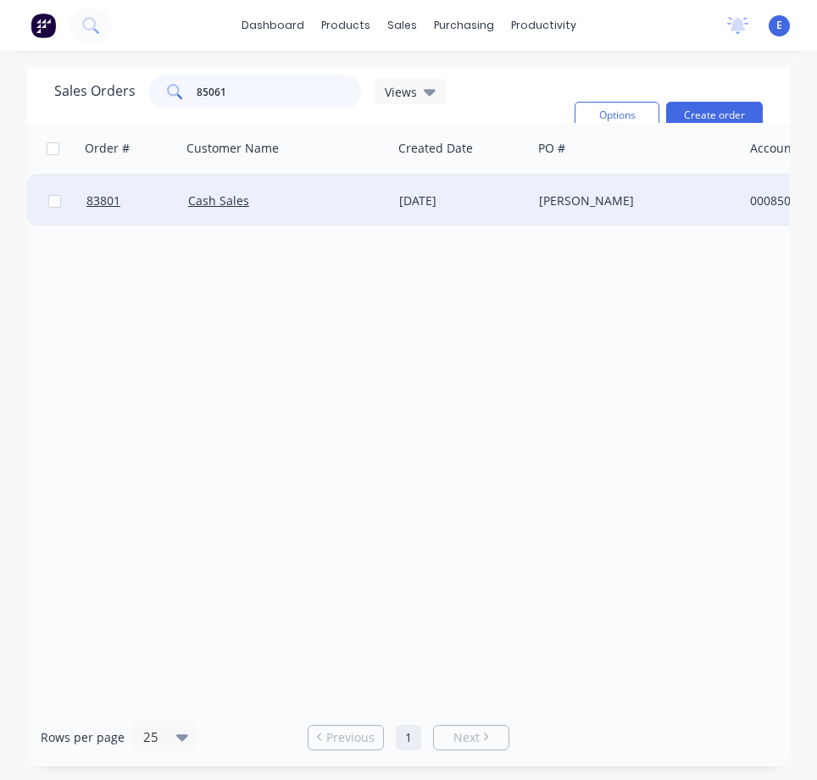
type input "85061"
click at [272, 207] on div "Cash Sales" at bounding box center [282, 200] width 188 height 17
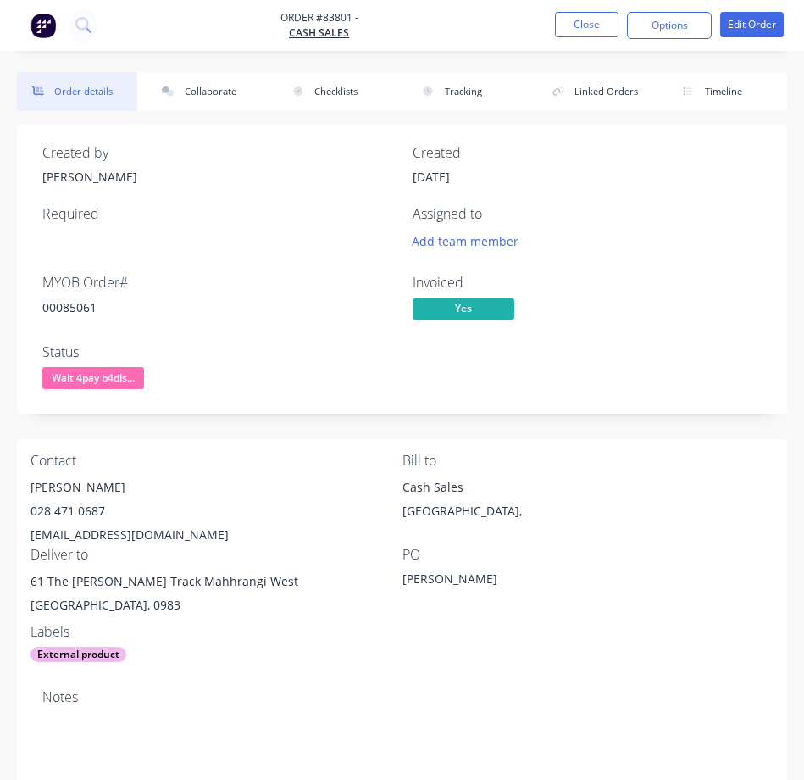
click at [69, 303] on div "00085061" at bounding box center [217, 307] width 350 height 18
click at [93, 369] on span "Wait 4pay b4dis..." at bounding box center [93, 377] width 102 height 21
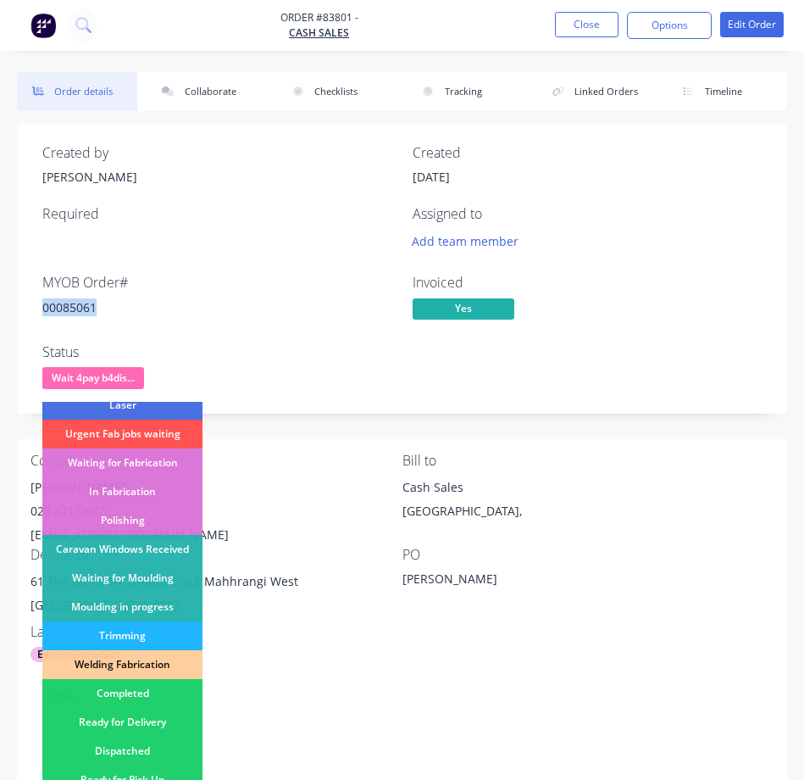
scroll to position [331, 0]
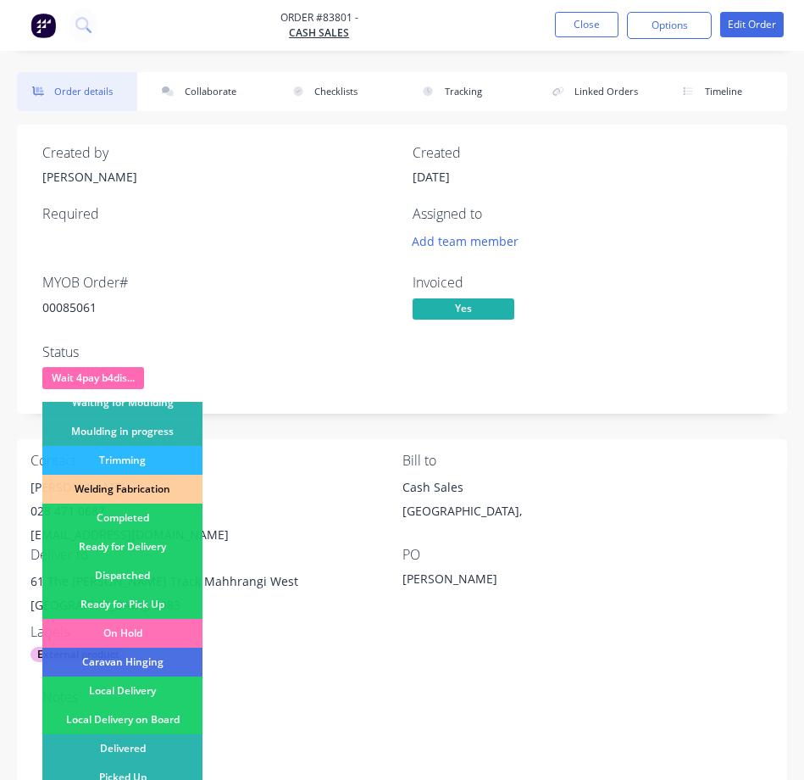
drag, startPoint x: 97, startPoint y: 577, endPoint x: 108, endPoint y: 536, distance: 43.0
click at [100, 573] on div "Dispatched" at bounding box center [122, 575] width 160 height 29
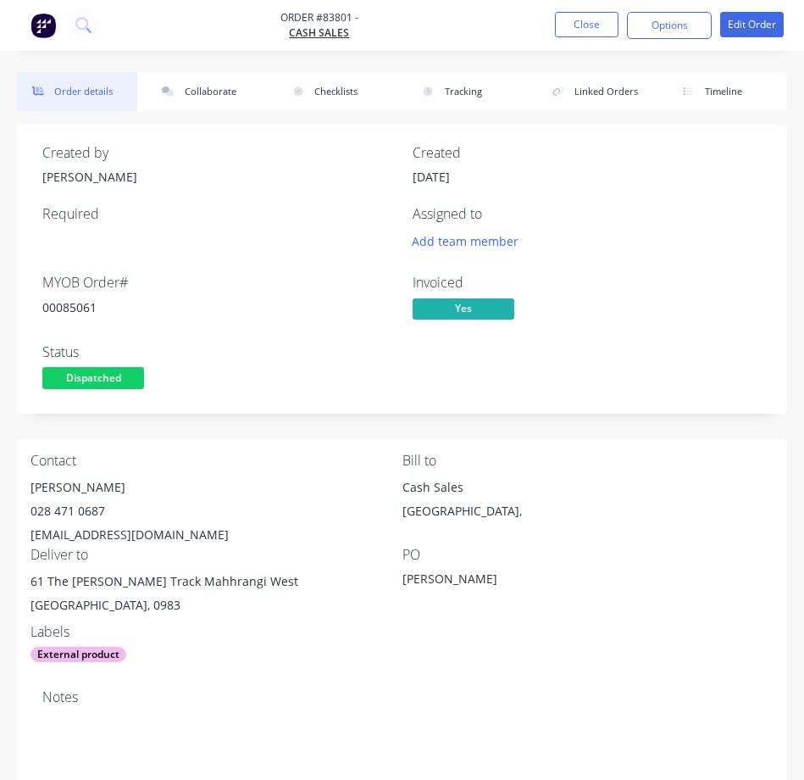
click at [84, 295] on div "MYOB Order # 00085061" at bounding box center [217, 299] width 350 height 49
click at [83, 305] on div "00085061" at bounding box center [217, 307] width 350 height 18
click at [82, 306] on div "00085061" at bounding box center [217, 307] width 350 height 18
drag, startPoint x: 33, startPoint y: 531, endPoint x: 217, endPoint y: 544, distance: 184.4
click at [217, 544] on div "[EMAIL_ADDRESS][DOMAIN_NAME]" at bounding box center [217, 535] width 372 height 24
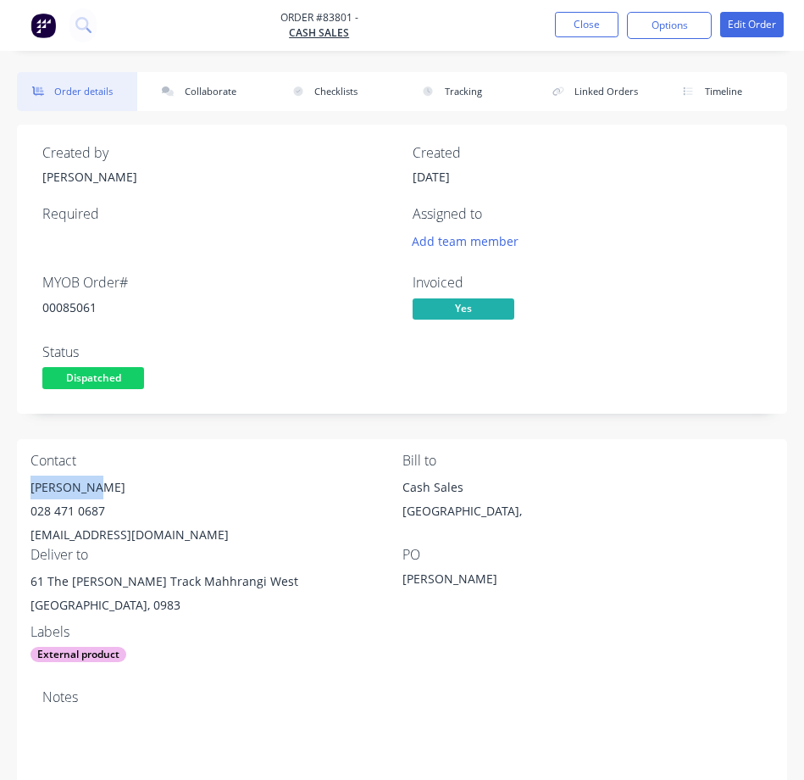
drag, startPoint x: 112, startPoint y: 475, endPoint x: 26, endPoint y: 494, distance: 87.6
click at [26, 494] on div "Contact [PERSON_NAME] [PHONE_NUMBER] [EMAIL_ADDRESS][DOMAIN_NAME] Bill to Cash …" at bounding box center [402, 557] width 770 height 237
drag, startPoint x: 103, startPoint y: 510, endPoint x: 30, endPoint y: 508, distance: 73.8
click at [30, 508] on div "Contact [PERSON_NAME] [PHONE_NUMBER] [EMAIL_ADDRESS][DOMAIN_NAME] Bill to Cash …" at bounding box center [402, 557] width 770 height 237
drag, startPoint x: 30, startPoint y: 583, endPoint x: 151, endPoint y: 581, distance: 121.2
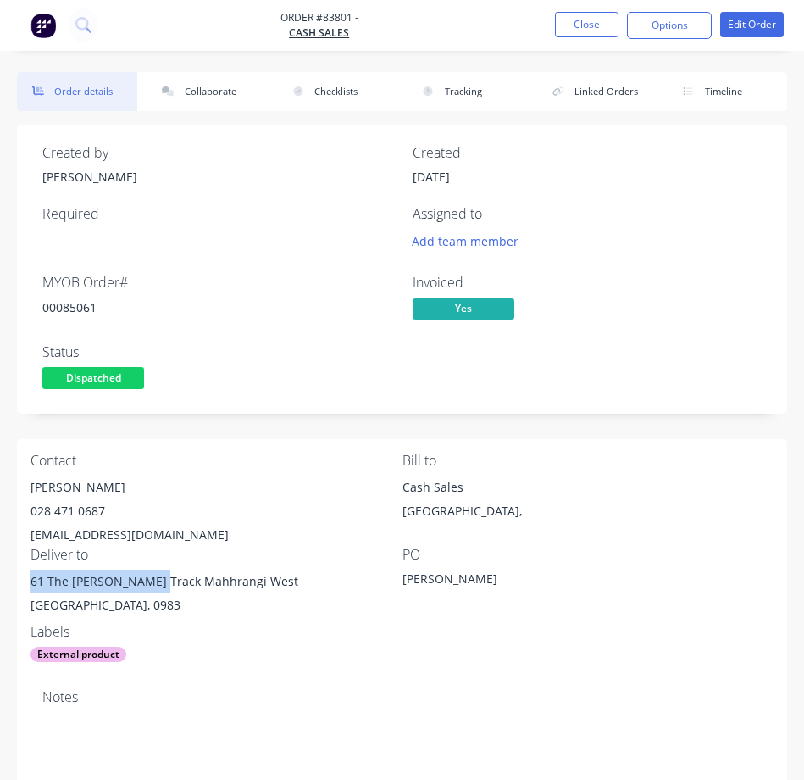
click at [151, 581] on div "Contact [PERSON_NAME] [PHONE_NUMBER] [EMAIL_ADDRESS][DOMAIN_NAME] Bill to Cash …" at bounding box center [402, 557] width 770 height 237
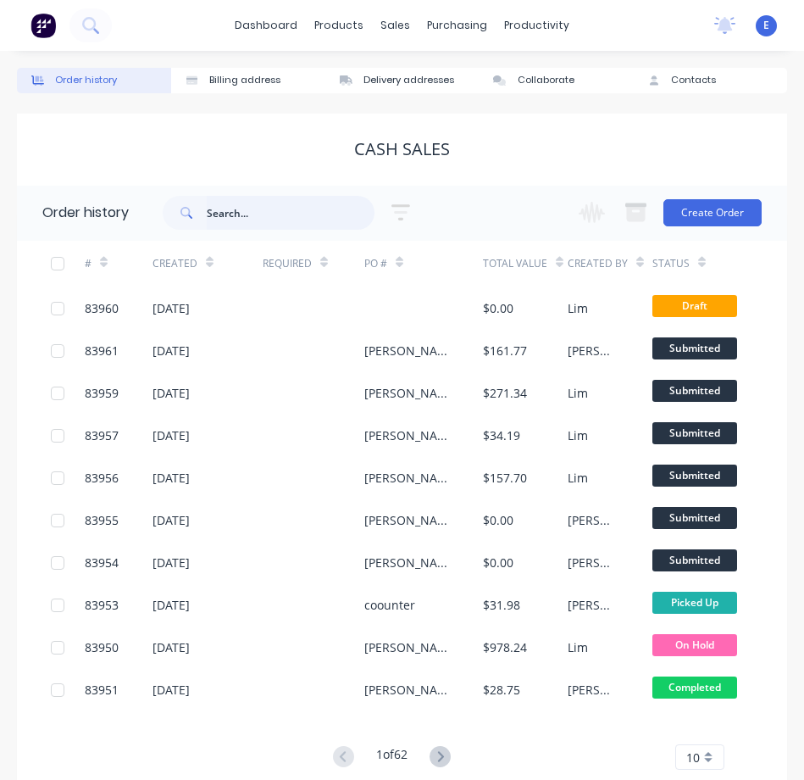
click at [238, 207] on input "text" at bounding box center [291, 213] width 168 height 34
type input "koa"
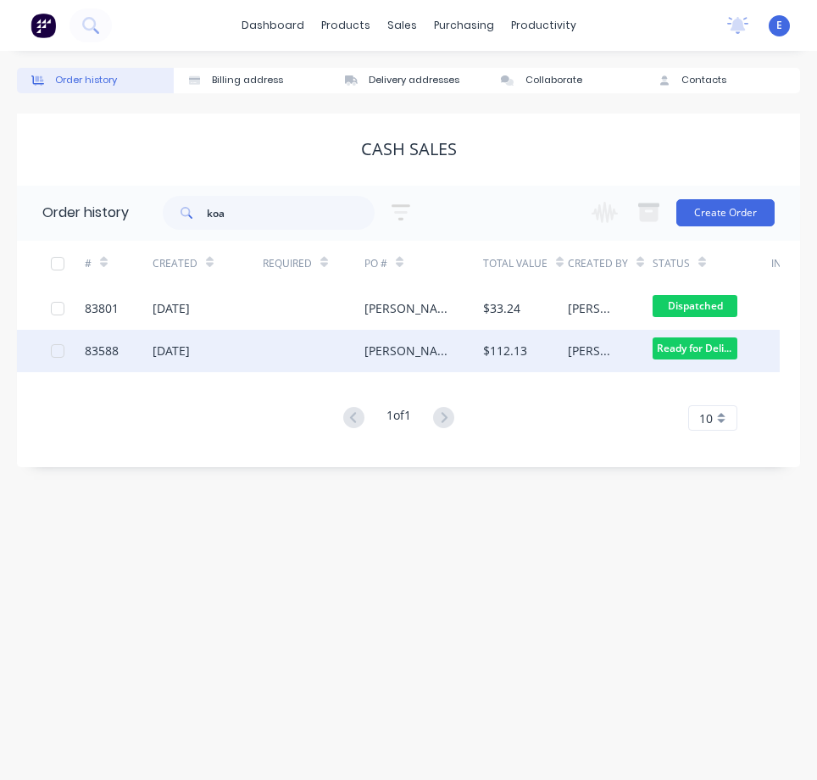
click at [533, 364] on div "$112.13" at bounding box center [525, 351] width 85 height 42
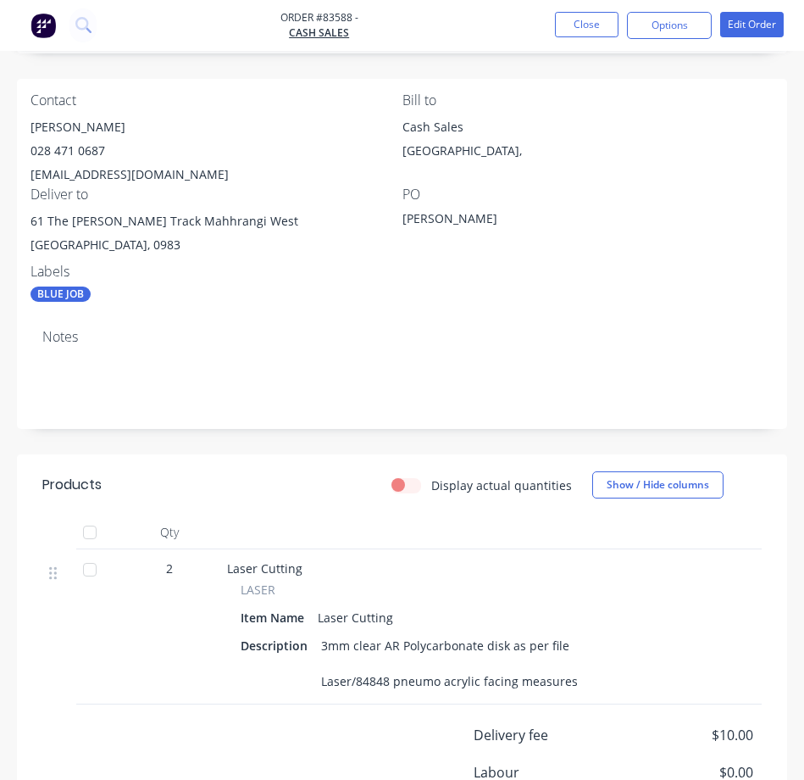
scroll to position [336, 0]
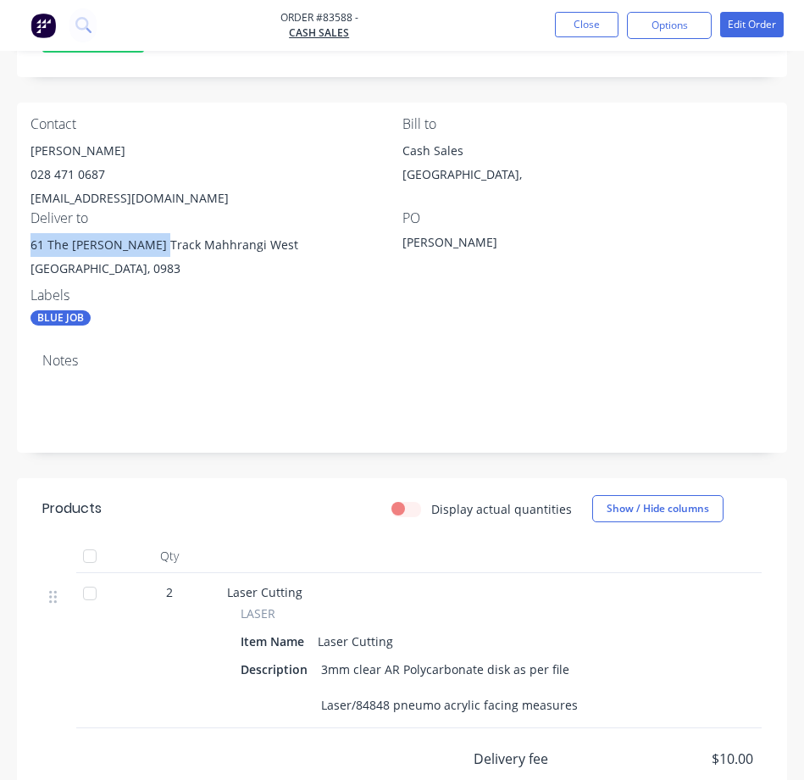
drag, startPoint x: 29, startPoint y: 252, endPoint x: 49, endPoint y: 265, distance: 24.4
click at [145, 243] on div "Contact [PERSON_NAME] [PHONE_NUMBER] [EMAIL_ADDRESS][DOMAIN_NAME] Bill to Cash …" at bounding box center [402, 221] width 770 height 237
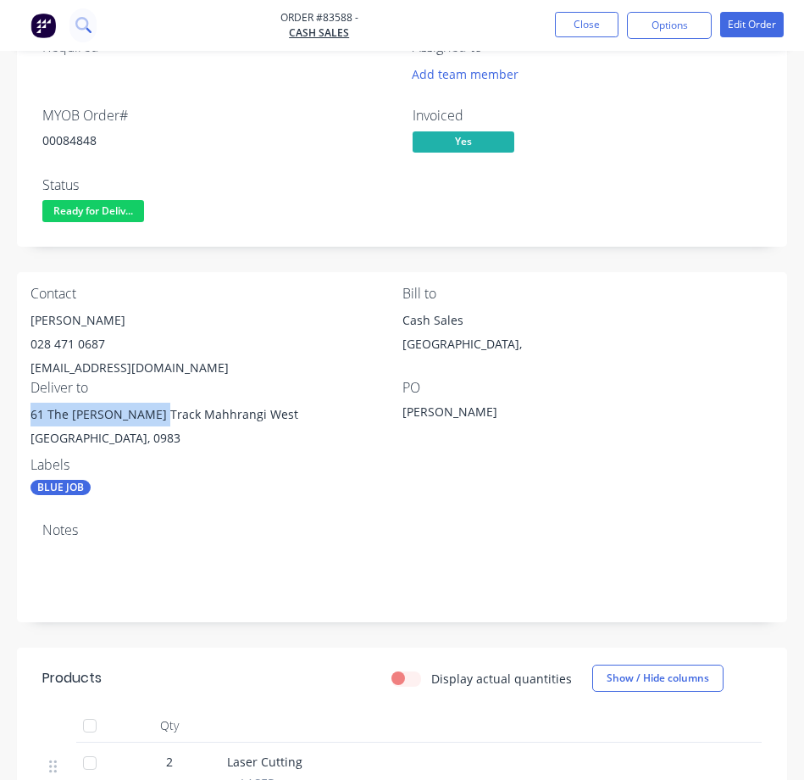
click at [81, 31] on icon at bounding box center [83, 25] width 16 height 16
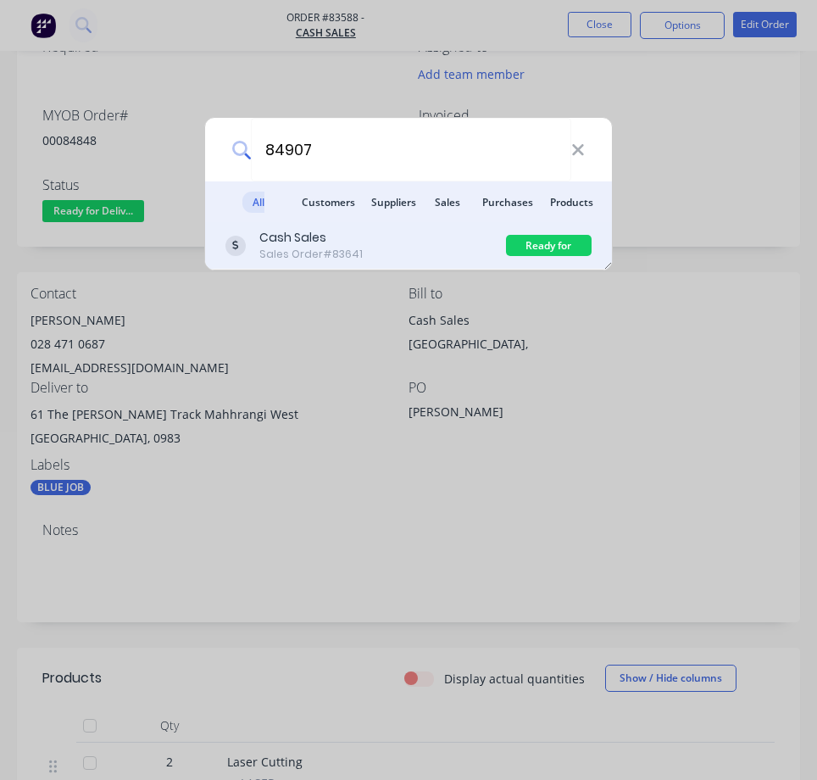
type input "84907"
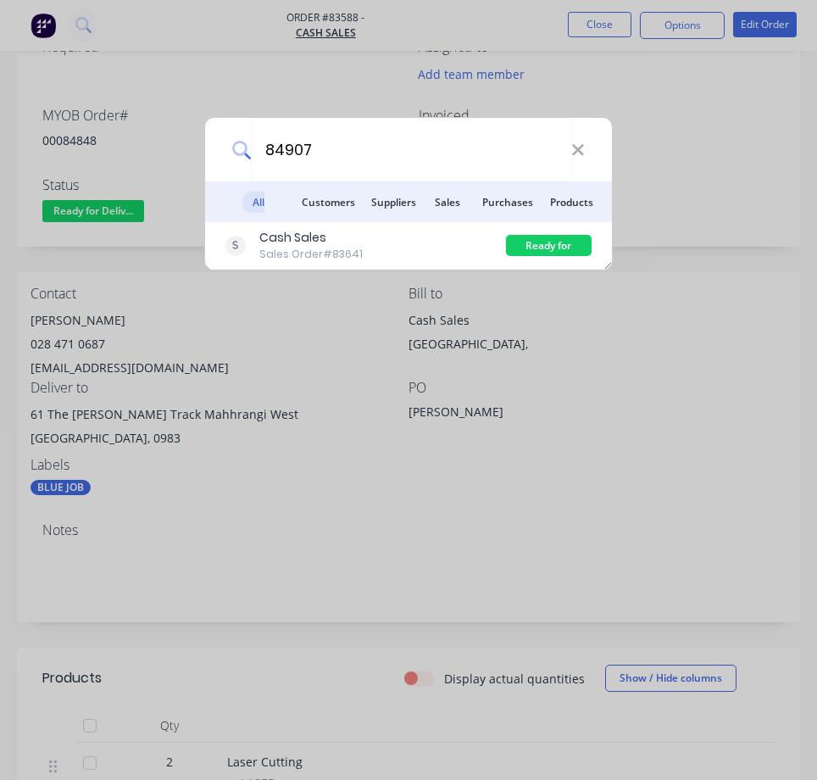
drag, startPoint x: 257, startPoint y: 237, endPoint x: 240, endPoint y: 242, distance: 17.7
click at [247, 241] on div "Cash Sales Sales Order #83641" at bounding box center [365, 245] width 281 height 33
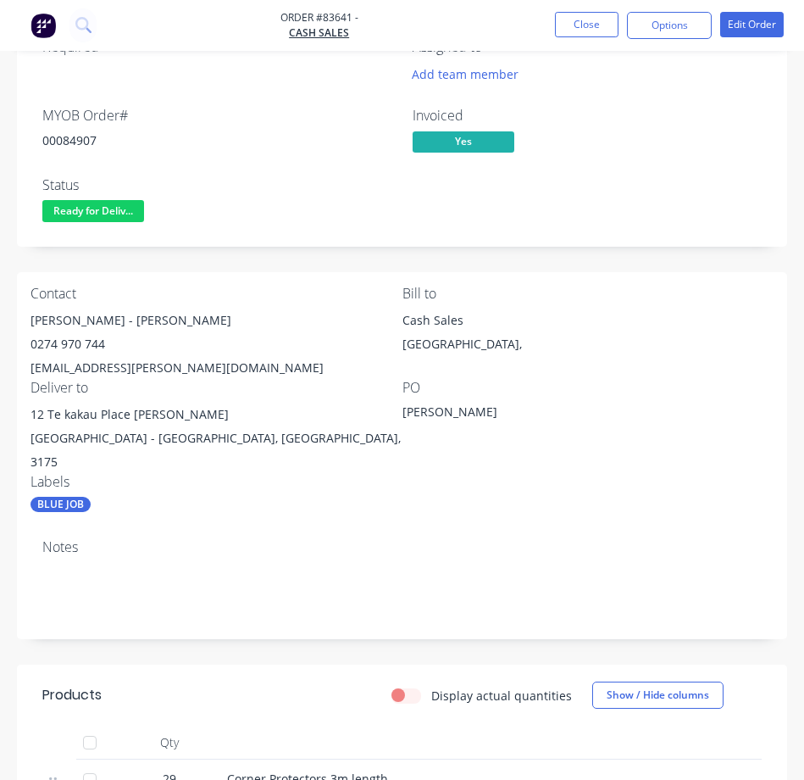
drag, startPoint x: 25, startPoint y: 316, endPoint x: 123, endPoint y: 300, distance: 99.6
click at [123, 300] on div "Contact [PERSON_NAME] - [PERSON_NAME] [PHONE_NUMBER] [EMAIL_ADDRESS][PERSON_NAM…" at bounding box center [402, 399] width 770 height 254
drag, startPoint x: 114, startPoint y: 314, endPoint x: 16, endPoint y: 301, distance: 99.1
click at [114, 314] on div "[PERSON_NAME] - [PERSON_NAME]" at bounding box center [217, 320] width 372 height 24
click at [93, 325] on div "[PERSON_NAME] - [PERSON_NAME]" at bounding box center [217, 320] width 372 height 24
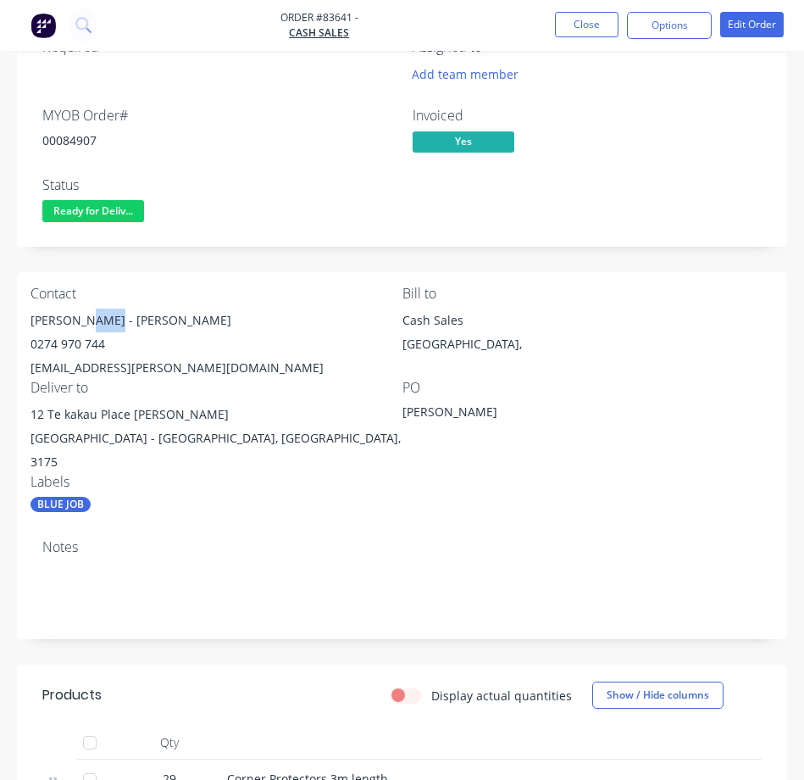
click at [92, 321] on div "[PERSON_NAME] - [PERSON_NAME]" at bounding box center [217, 320] width 372 height 24
click at [58, 312] on div "[PERSON_NAME] - [PERSON_NAME]" at bounding box center [217, 320] width 372 height 24
click at [58, 311] on div "[PERSON_NAME] - [PERSON_NAME]" at bounding box center [217, 320] width 372 height 24
drag, startPoint x: 118, startPoint y: 337, endPoint x: 13, endPoint y: 342, distance: 105.2
click at [13, 342] on div "Order details Collaborate Checklists 0/0 Tracking Linked Orders Timeline Order …" at bounding box center [402, 520] width 804 height 1231
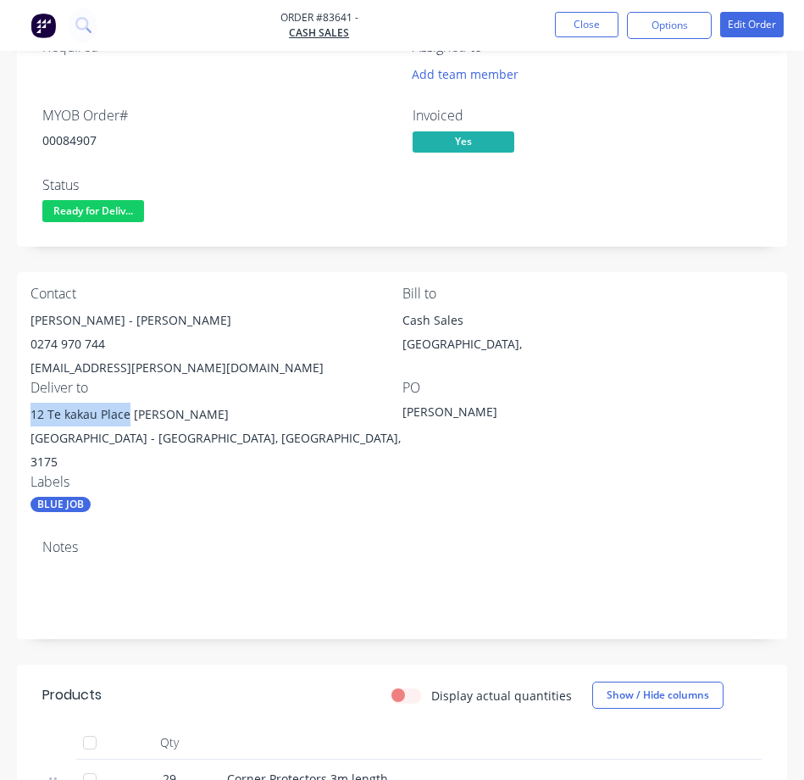
drag, startPoint x: 126, startPoint y: 406, endPoint x: 31, endPoint y: 418, distance: 96.5
click at [31, 418] on div "12 Te kakau Place [PERSON_NAME]" at bounding box center [217, 415] width 372 height 24
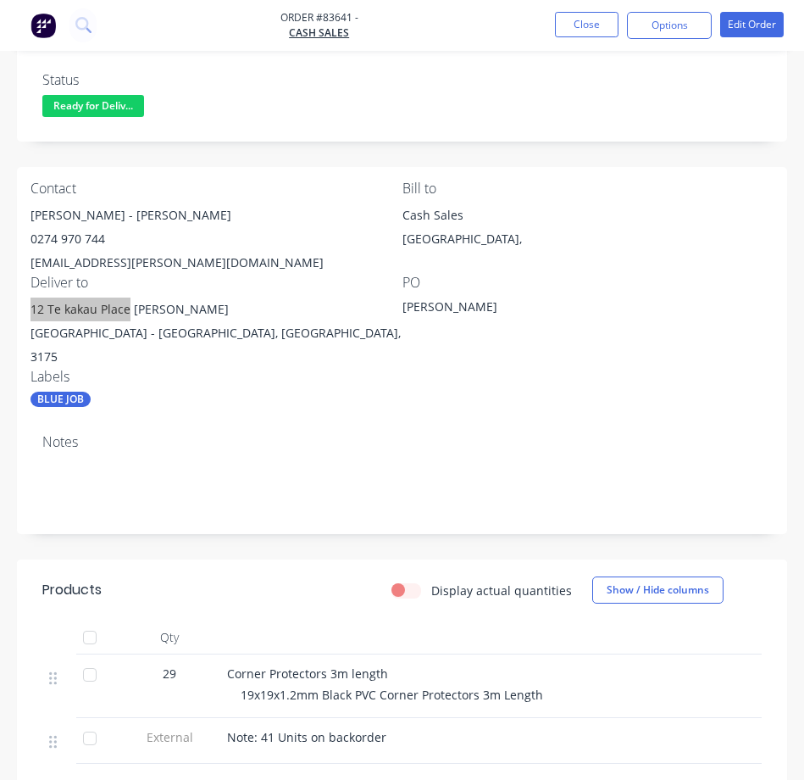
scroll to position [206, 0]
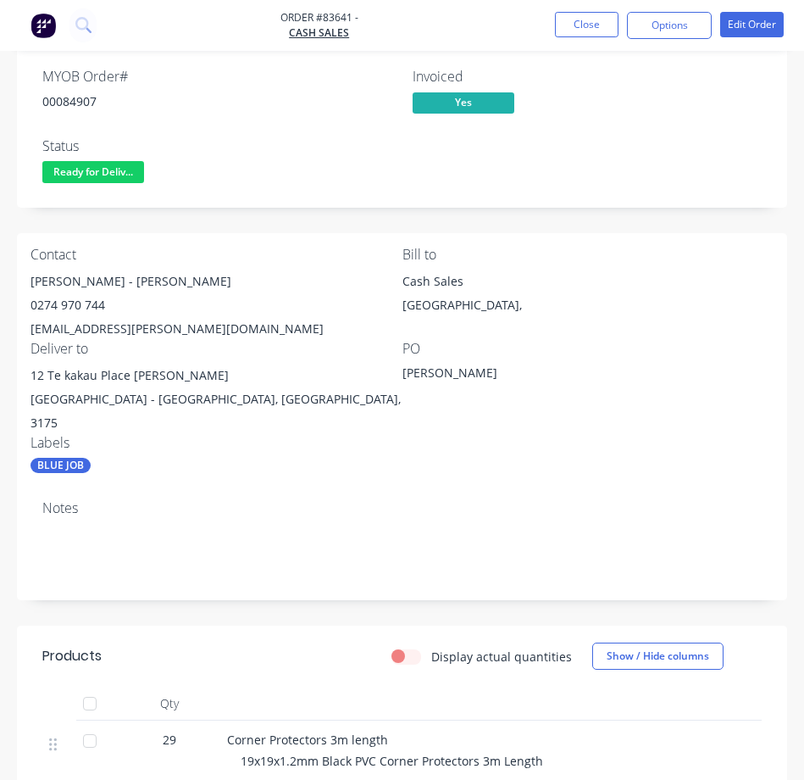
drag, startPoint x: 179, startPoint y: 324, endPoint x: 115, endPoint y: 339, distance: 65.4
click at [175, 324] on div "[EMAIL_ADDRESS][PERSON_NAME][DOMAIN_NAME]" at bounding box center [217, 329] width 372 height 24
drag, startPoint x: 129, startPoint y: 329, endPoint x: 2, endPoint y: 337, distance: 127.4
click at [25, 334] on div "Contact [PERSON_NAME] - [PERSON_NAME] [PHONE_NUMBER] [EMAIL_ADDRESS][PERSON_NAM…" at bounding box center [402, 360] width 770 height 254
click at [70, 95] on div "00084907" at bounding box center [217, 101] width 350 height 18
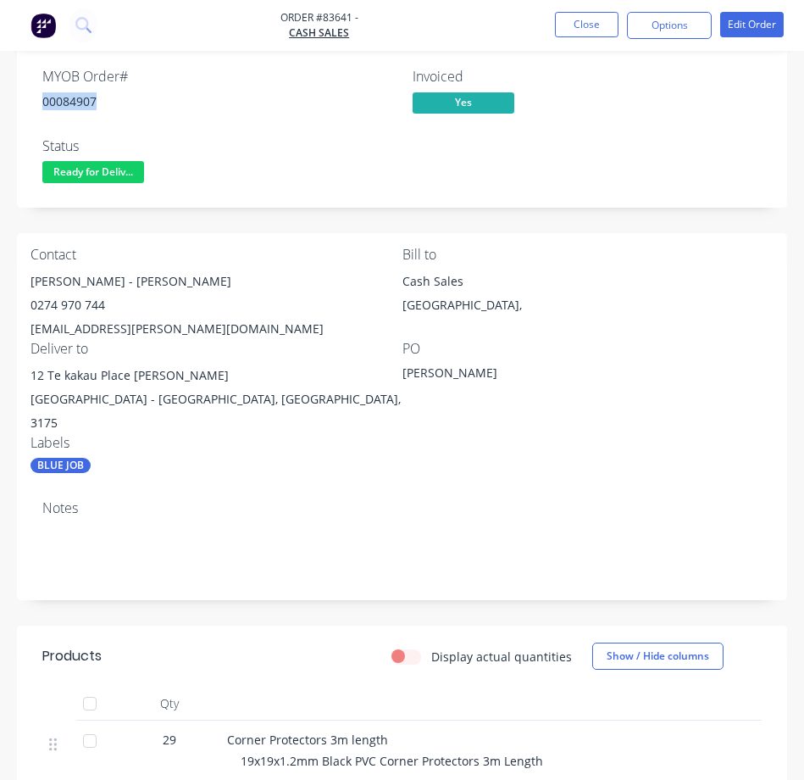
click at [70, 95] on div "00084907" at bounding box center [217, 101] width 350 height 18
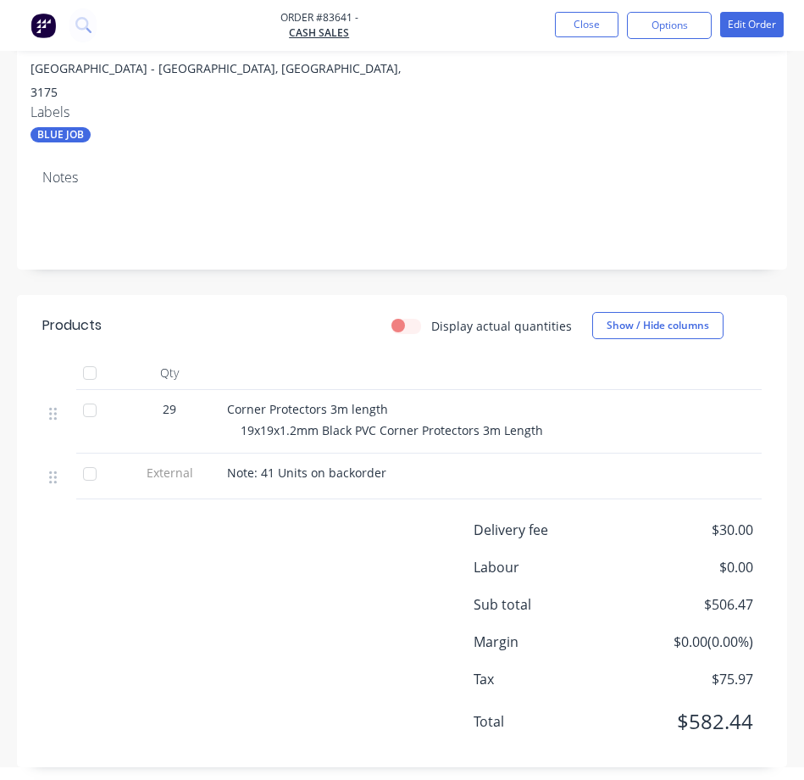
scroll to position [545, 0]
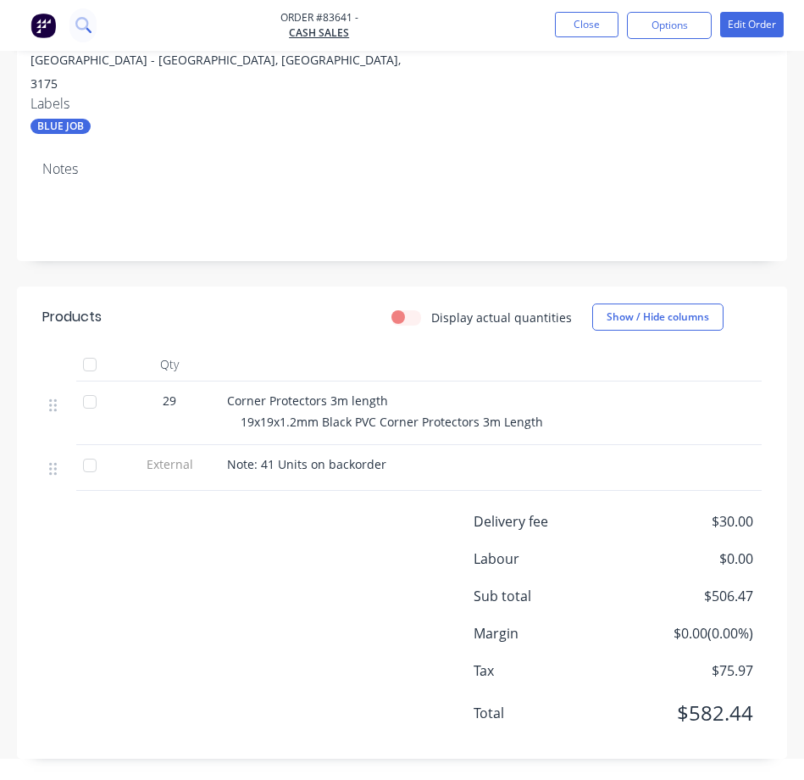
click at [88, 38] on button at bounding box center [82, 25] width 27 height 34
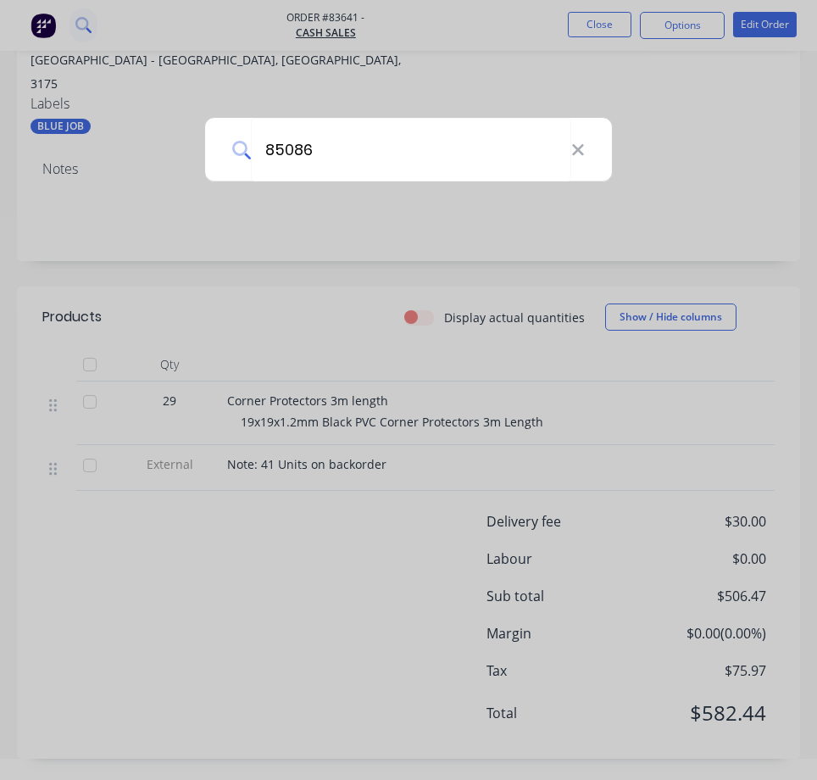
type input "85086"
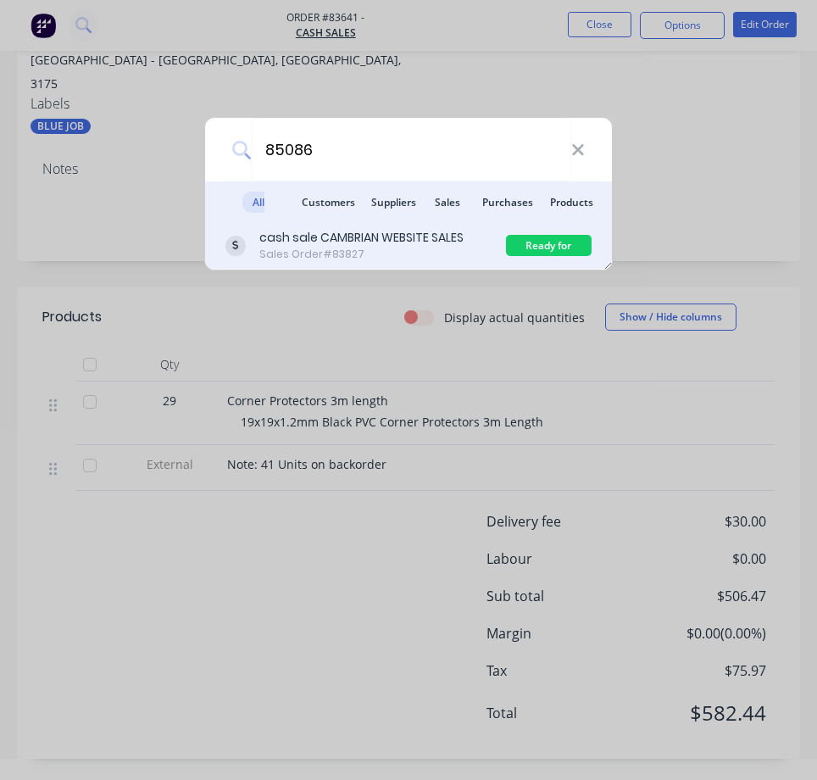
drag, startPoint x: 478, startPoint y: 243, endPoint x: 66, endPoint y: 318, distance: 418.6
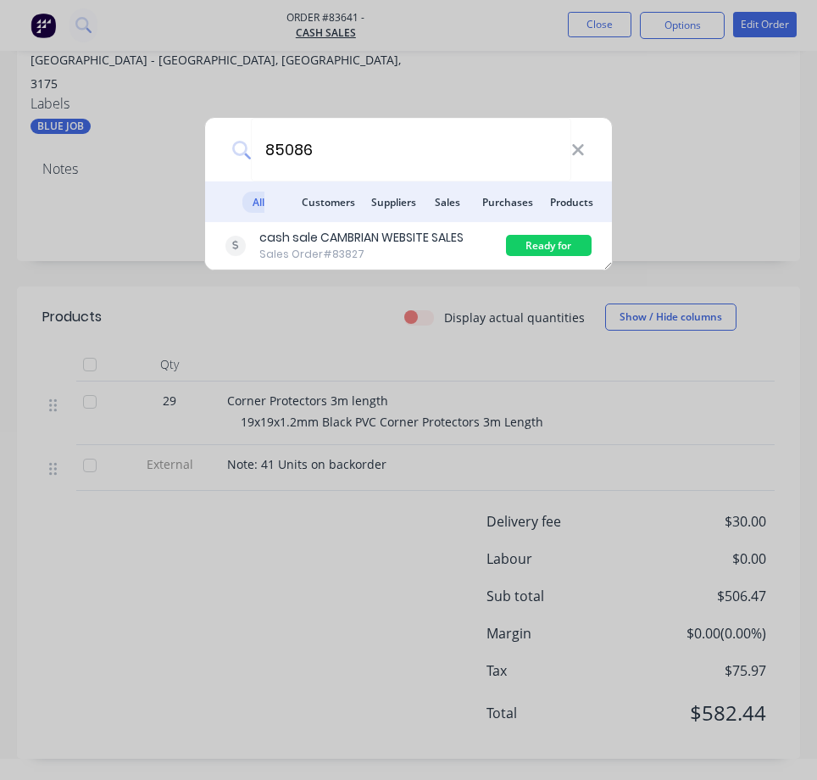
click at [477, 243] on div "cash sale CAMBRIAN WEBSITE SALES Sales Order #83827" at bounding box center [365, 245] width 281 height 33
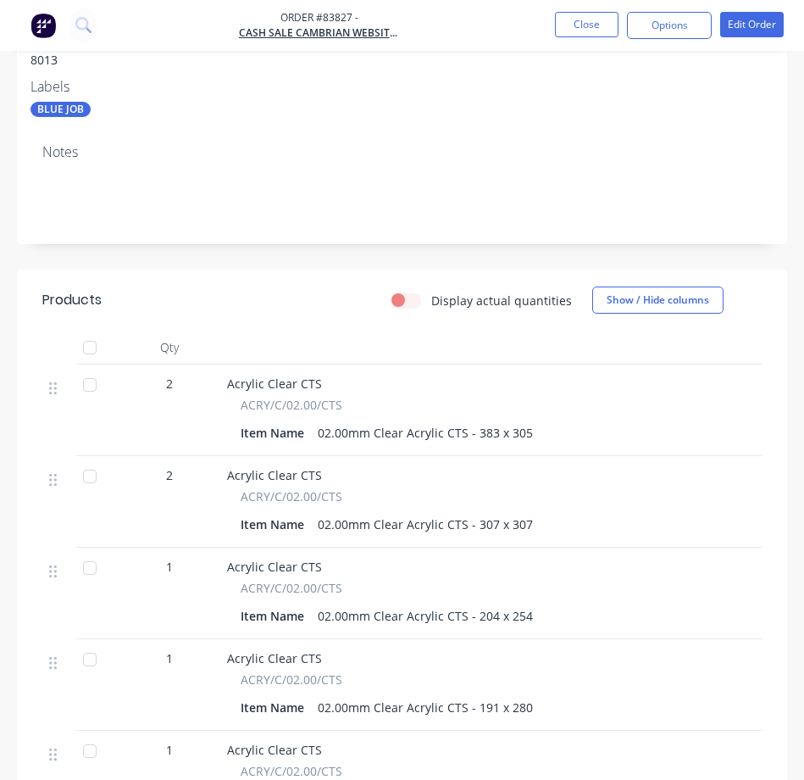
scroll to position [121, 0]
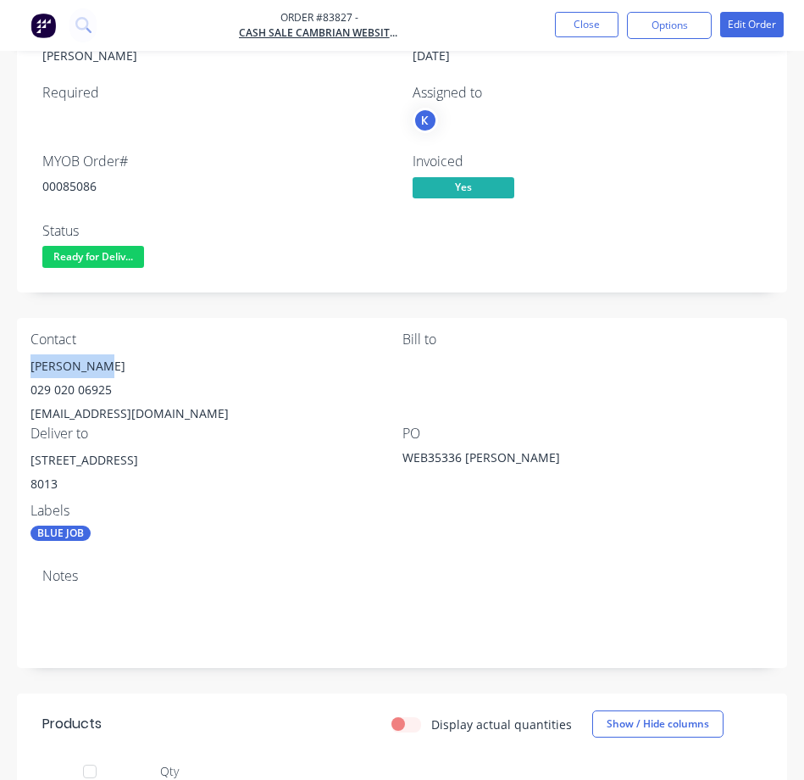
drag, startPoint x: 31, startPoint y: 364, endPoint x: 19, endPoint y: 339, distance: 27.7
click at [121, 354] on div "[PERSON_NAME]" at bounding box center [217, 366] width 372 height 24
drag, startPoint x: 114, startPoint y: 383, endPoint x: 31, endPoint y: 384, distance: 82.2
click at [31, 384] on div "029 020 06925" at bounding box center [217, 390] width 372 height 24
drag, startPoint x: 205, startPoint y: 407, endPoint x: 32, endPoint y: 414, distance: 173.0
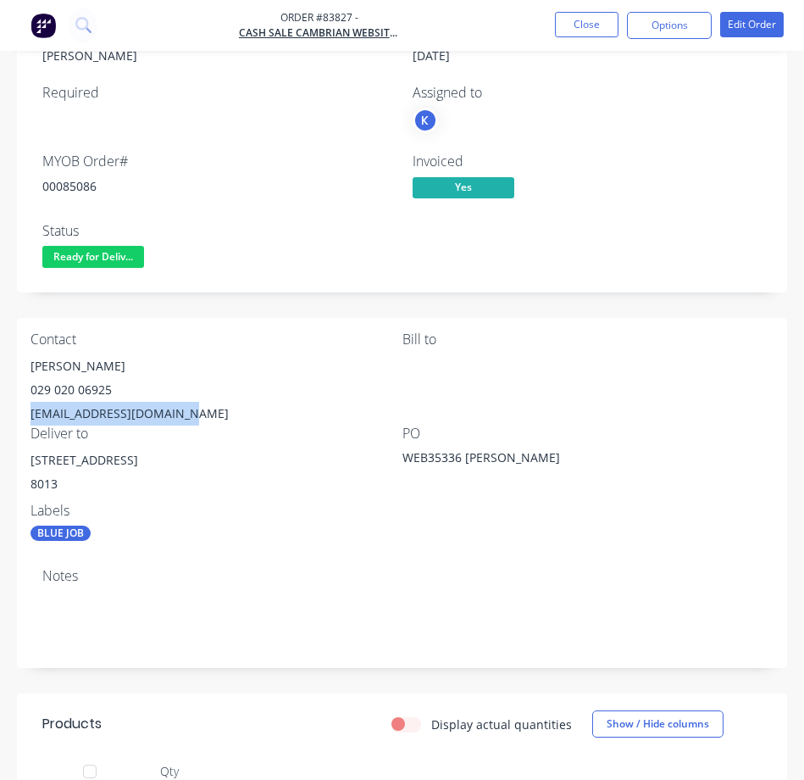
click at [32, 414] on div "[EMAIL_ADDRESS][DOMAIN_NAME]" at bounding box center [217, 414] width 372 height 24
drag, startPoint x: 136, startPoint y: 462, endPoint x: 3, endPoint y: 455, distance: 134.1
click at [10, 455] on div "Order details Collaborate Checklists 0/0 Tracking Linked Orders Timeline Order …" at bounding box center [402, 732] width 804 height 1563
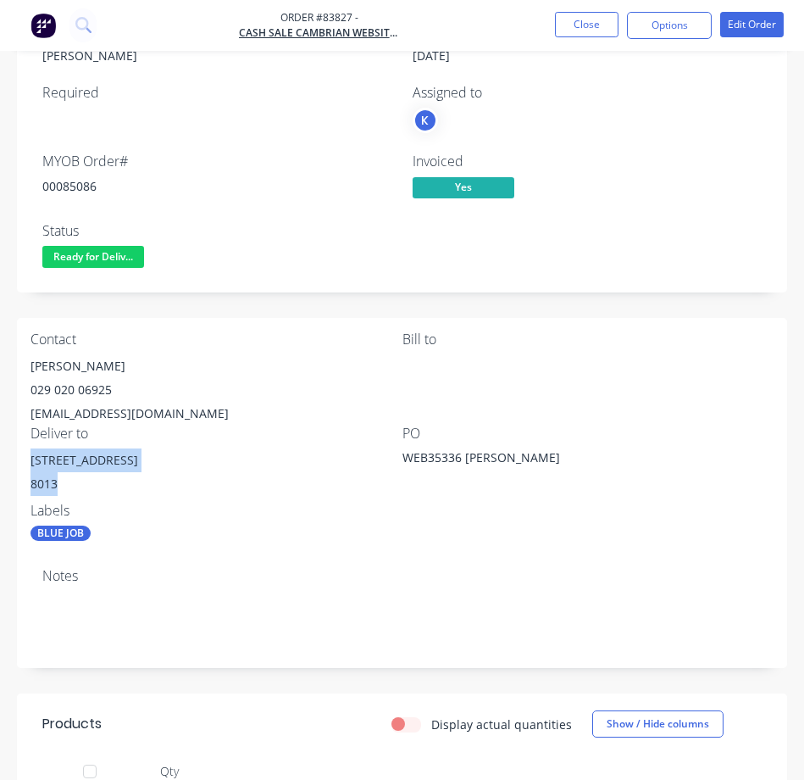
drag, startPoint x: 76, startPoint y: 481, endPoint x: 34, endPoint y: 453, distance: 50.8
click at [34, 453] on div "[STREET_ADDRESS]" at bounding box center [217, 475] width 372 height 54
drag, startPoint x: 100, startPoint y: 389, endPoint x: 108, endPoint y: 423, distance: 34.9
click at [20, 395] on div "Contact [PERSON_NAME] [PHONE_NUMBER] [EMAIL_ADDRESS][DOMAIN_NAME] [PERSON_NAME]…" at bounding box center [402, 436] width 770 height 237
drag, startPoint x: 188, startPoint y: 421, endPoint x: 180, endPoint y: 399, distance: 23.6
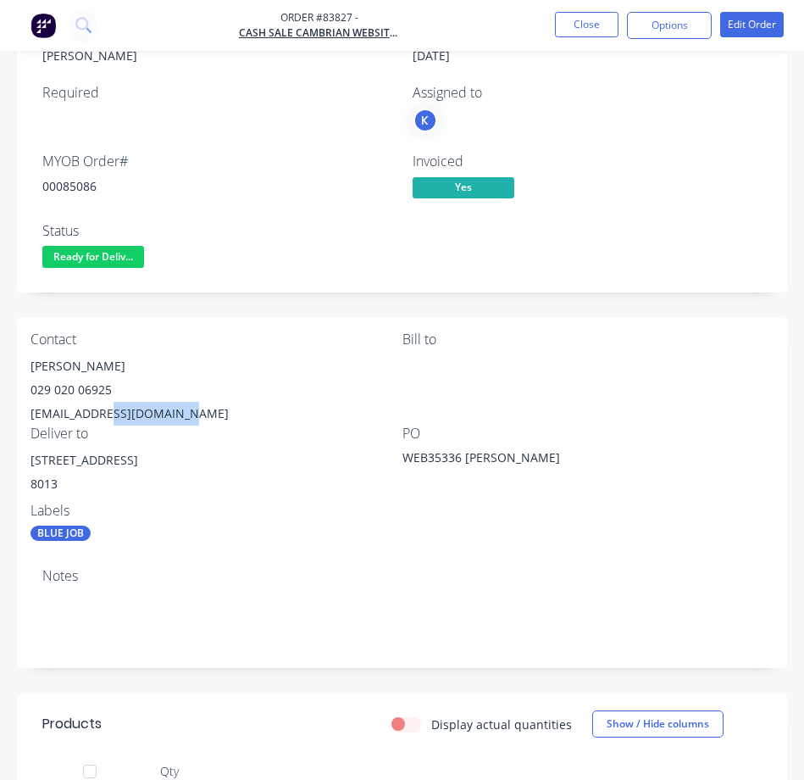
click at [113, 419] on div "[EMAIL_ADDRESS][DOMAIN_NAME]" at bounding box center [217, 414] width 372 height 24
drag, startPoint x: 181, startPoint y: 398, endPoint x: 164, endPoint y: 381, distance: 24.0
click at [175, 393] on div "029 020 06925" at bounding box center [217, 390] width 372 height 24
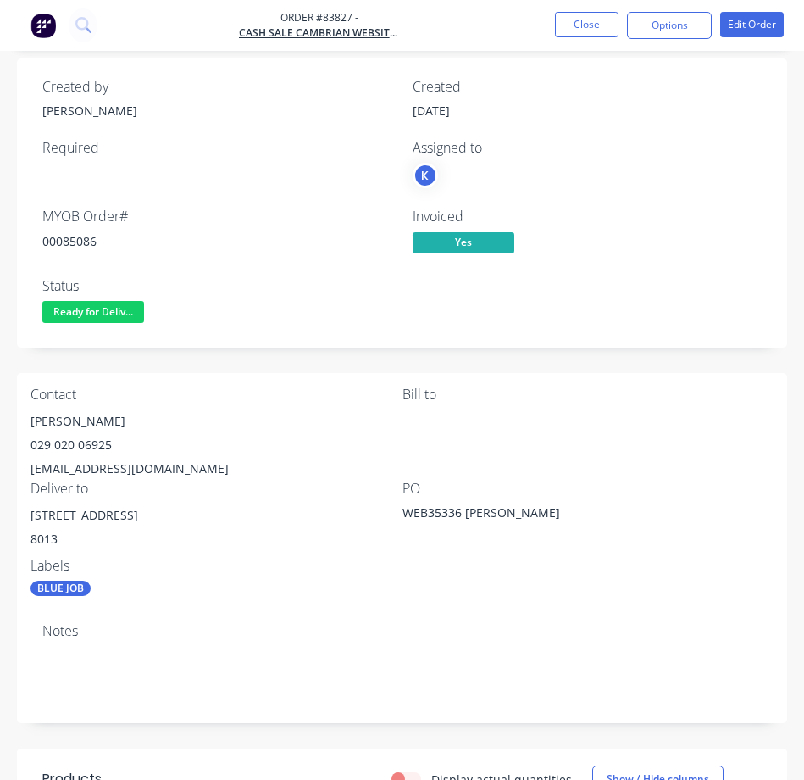
scroll to position [36, 0]
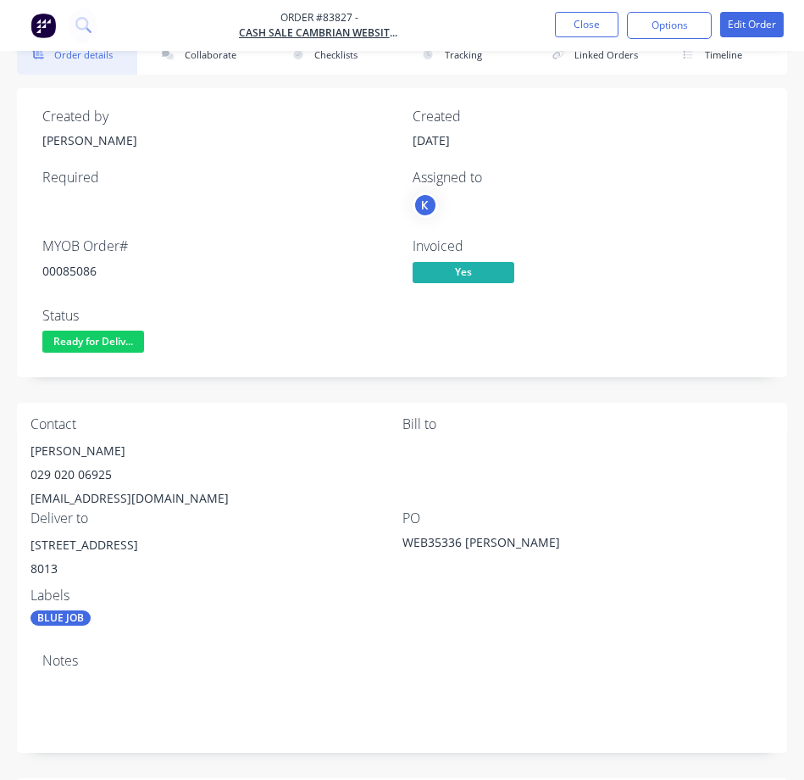
click at [69, 274] on div "00085086" at bounding box center [217, 271] width 350 height 18
drag, startPoint x: 69, startPoint y: 274, endPoint x: 22, endPoint y: 282, distance: 48.2
click at [62, 277] on div "00085086" at bounding box center [217, 271] width 350 height 18
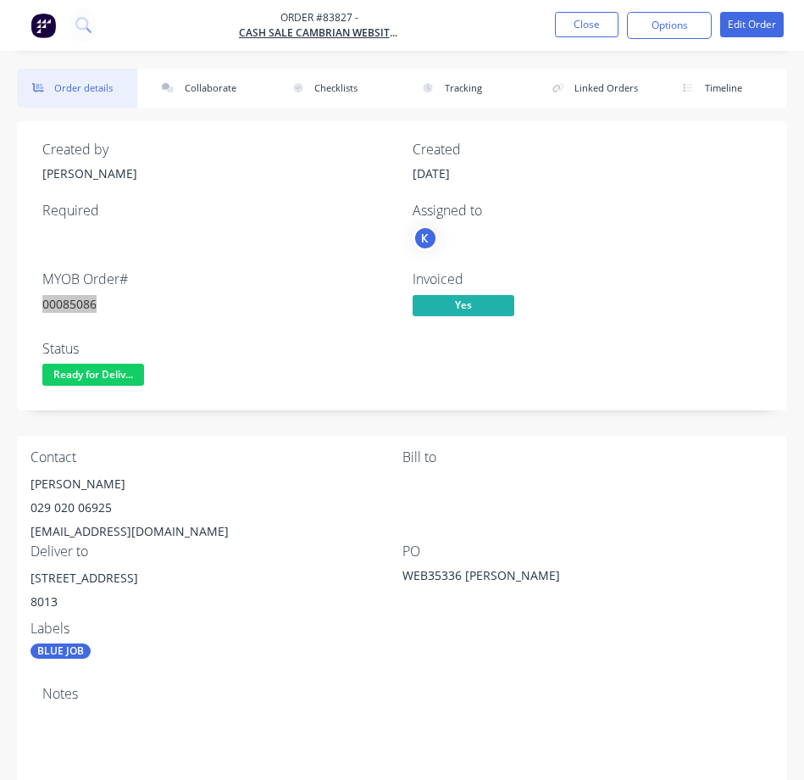
scroll to position [0, 0]
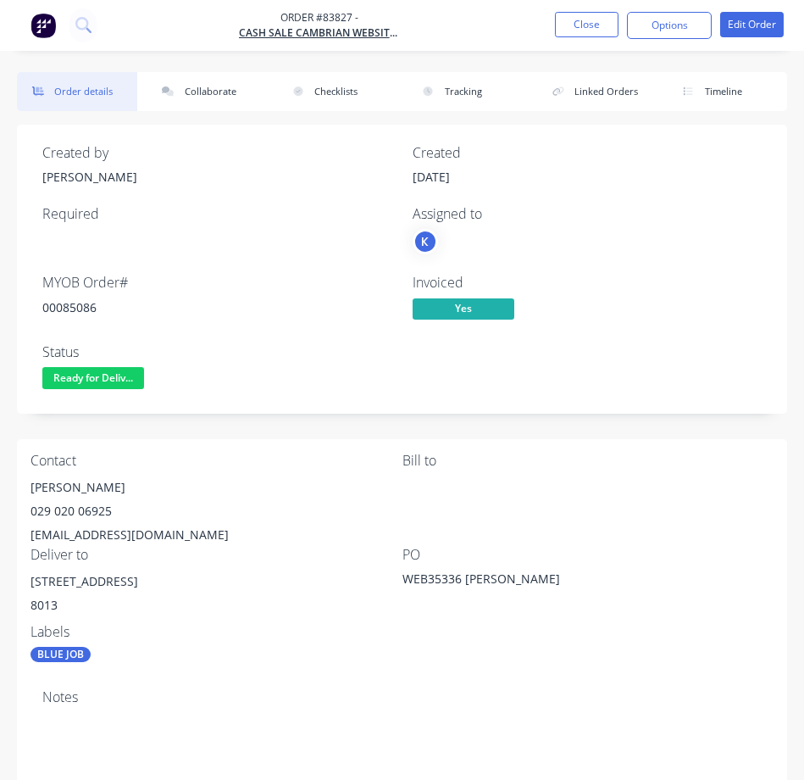
click at [70, 42] on nav "Order #83827 - cash sale CAMBRIAN WEBSITE SALES Close Options Edit Order" at bounding box center [402, 25] width 804 height 51
click at [82, 36] on button at bounding box center [82, 25] width 27 height 34
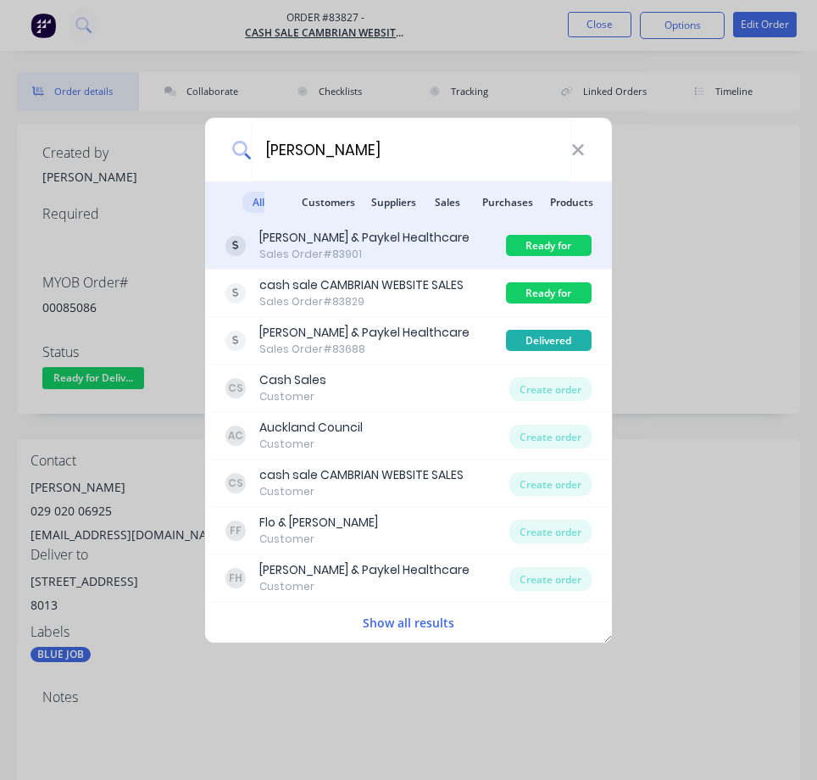
type input "[PERSON_NAME]"
click at [343, 265] on div "[PERSON_NAME] & Paykel Healthcare Sales Order #83901 Ready for Delivery" at bounding box center [408, 245] width 407 height 47
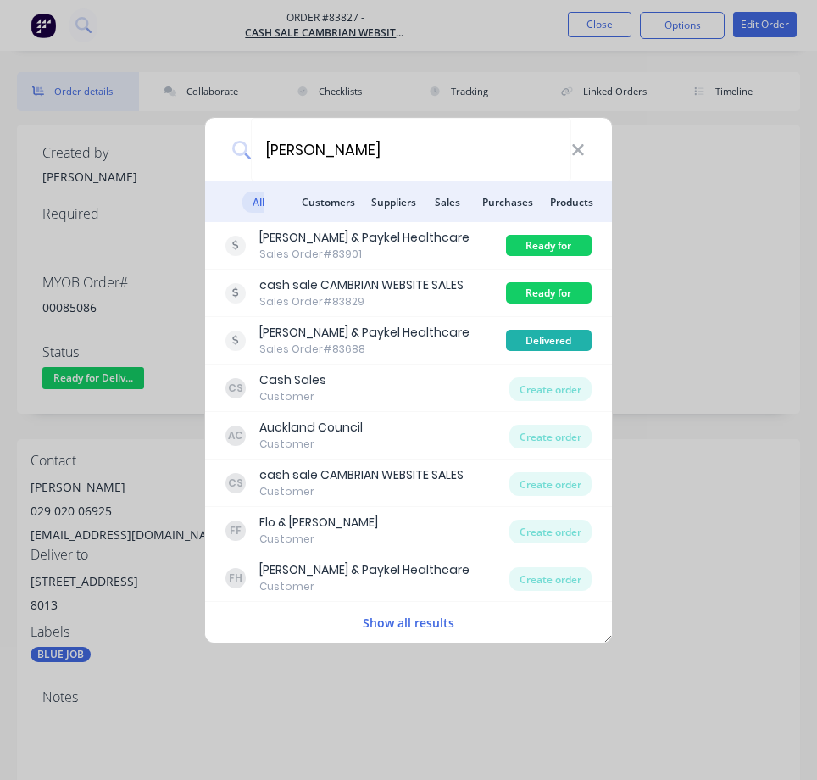
click at [308, 238] on div "[PERSON_NAME] & Paykel Healthcare" at bounding box center [364, 238] width 210 height 18
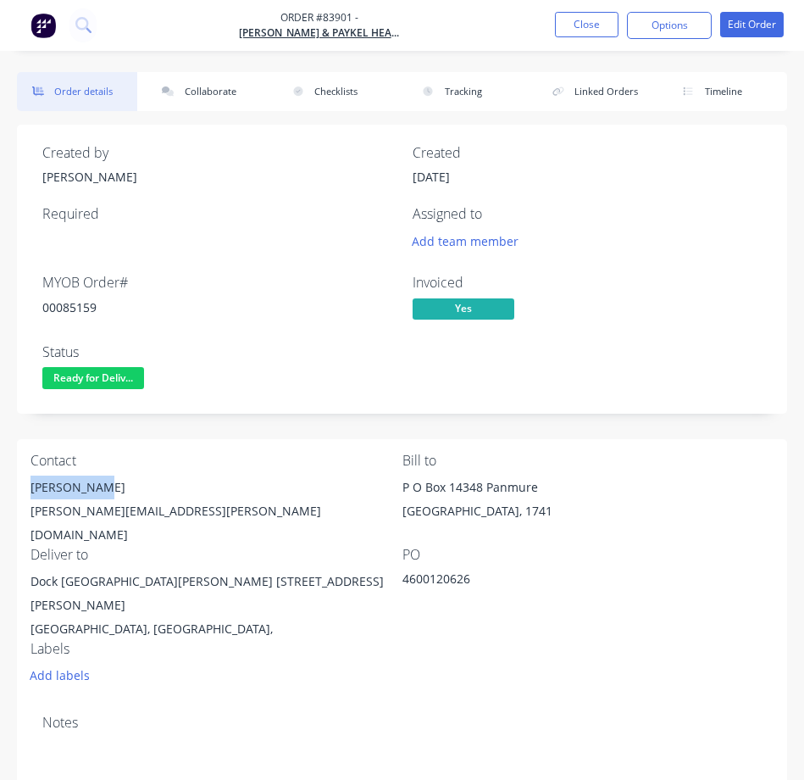
drag, startPoint x: 102, startPoint y: 491, endPoint x: 25, endPoint y: 481, distance: 76.8
click at [25, 481] on div "Contact [PERSON_NAME] [PERSON_NAME][EMAIL_ADDRESS][PERSON_NAME][DOMAIN_NAME] Bi…" at bounding box center [402, 570] width 770 height 262
click at [190, 482] on div "[PERSON_NAME]" at bounding box center [217, 487] width 372 height 24
drag, startPoint x: 190, startPoint y: 516, endPoint x: 25, endPoint y: 515, distance: 165.3
click at [25, 515] on div "Contact [PERSON_NAME] [PERSON_NAME][EMAIL_ADDRESS][PERSON_NAME][DOMAIN_NAME] Bi…" at bounding box center [402, 570] width 770 height 262
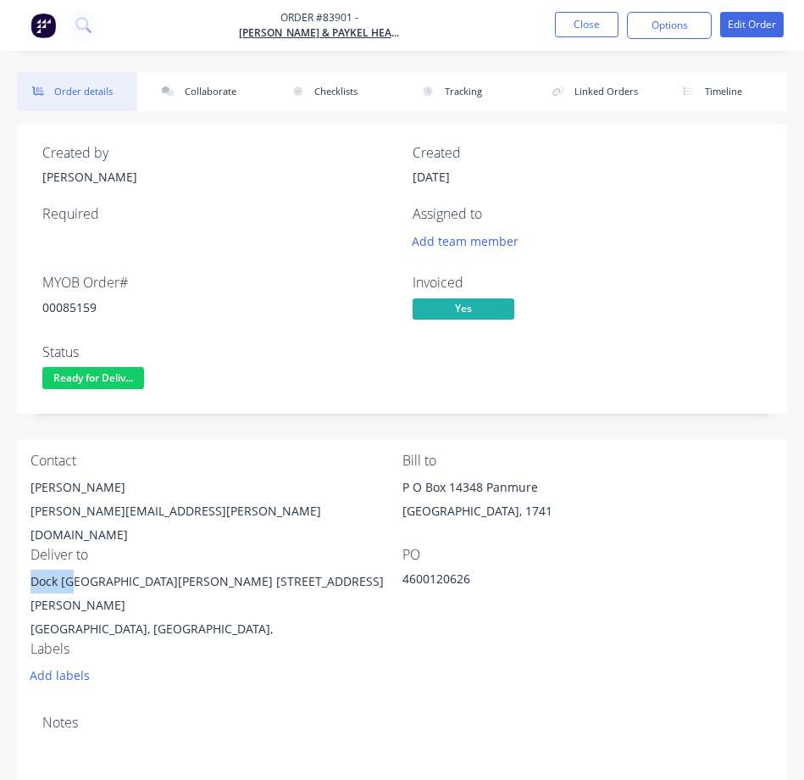
drag, startPoint x: 72, startPoint y: 568, endPoint x: 28, endPoint y: 573, distance: 44.4
click at [28, 573] on div "Contact [PERSON_NAME] [PERSON_NAME][EMAIL_ADDRESS][PERSON_NAME][DOMAIN_NAME] Bi…" at bounding box center [402, 570] width 770 height 262
drag, startPoint x: 78, startPoint y: 559, endPoint x: 6, endPoint y: 467, distance: 117.1
click at [164, 570] on div "Dock [GEOGRAPHIC_DATA][PERSON_NAME] [STREET_ADDRESS][PERSON_NAME]" at bounding box center [217, 593] width 372 height 47
drag, startPoint x: 168, startPoint y: 568, endPoint x: 307, endPoint y: 563, distance: 139.1
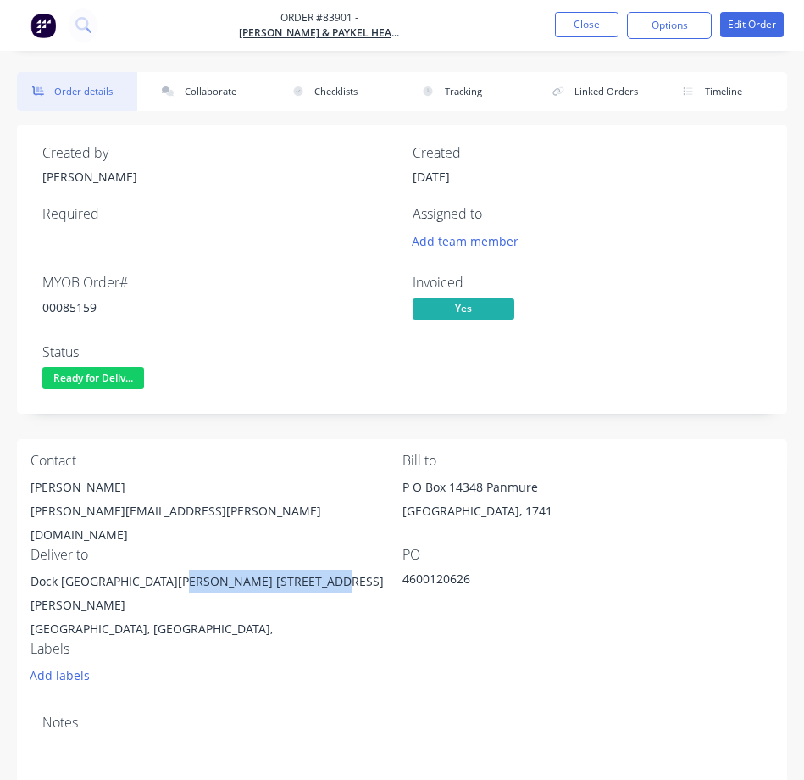
click at [307, 570] on div "Dock [GEOGRAPHIC_DATA][PERSON_NAME] [STREET_ADDRESS][PERSON_NAME]" at bounding box center [217, 593] width 372 height 47
click at [121, 480] on div "[PERSON_NAME]" at bounding box center [217, 487] width 372 height 24
drag, startPoint x: 434, startPoint y: 40, endPoint x: 245, endPoint y: 37, distance: 189.0
click at [245, 37] on nav "Order #83901 - [PERSON_NAME] & Paykel Healthcare Close Options Edit Order" at bounding box center [402, 25] width 804 height 51
drag, startPoint x: 253, startPoint y: 36, endPoint x: 216, endPoint y: 42, distance: 37.6
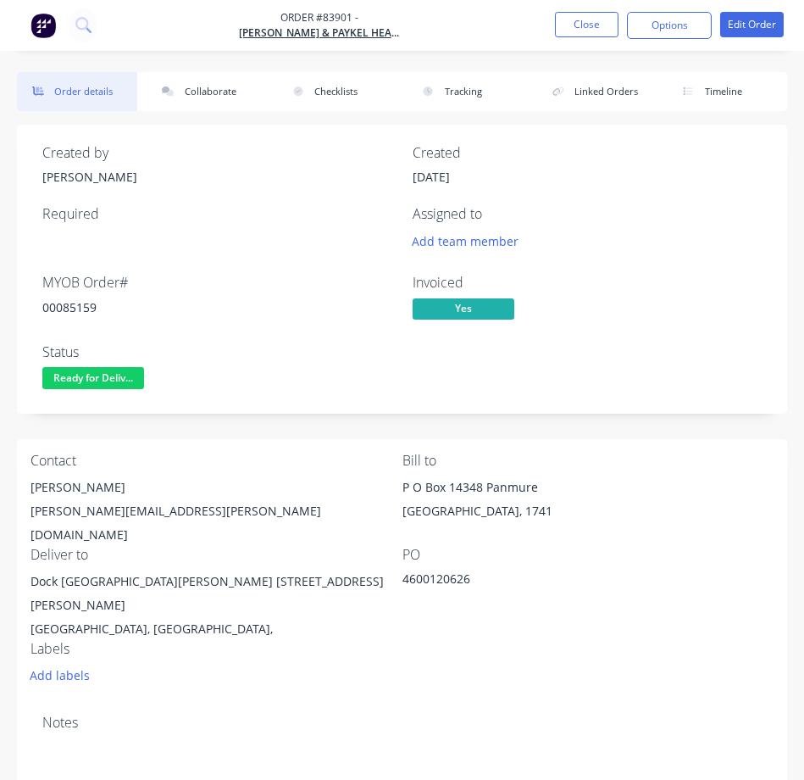
click at [214, 43] on nav "Order #83901 - [PERSON_NAME] & Paykel Healthcare Close Options Edit Order" at bounding box center [402, 25] width 804 height 51
drag, startPoint x: 242, startPoint y: 32, endPoint x: 407, endPoint y: 31, distance: 165.3
click at [407, 31] on nav "Order #83901 - [PERSON_NAME] & Paykel Healthcare Close Options Edit Order" at bounding box center [402, 25] width 804 height 51
click at [412, 36] on nav "Order #83901 - [PERSON_NAME] & Paykel Healthcare Close Options Edit Order" at bounding box center [402, 25] width 804 height 51
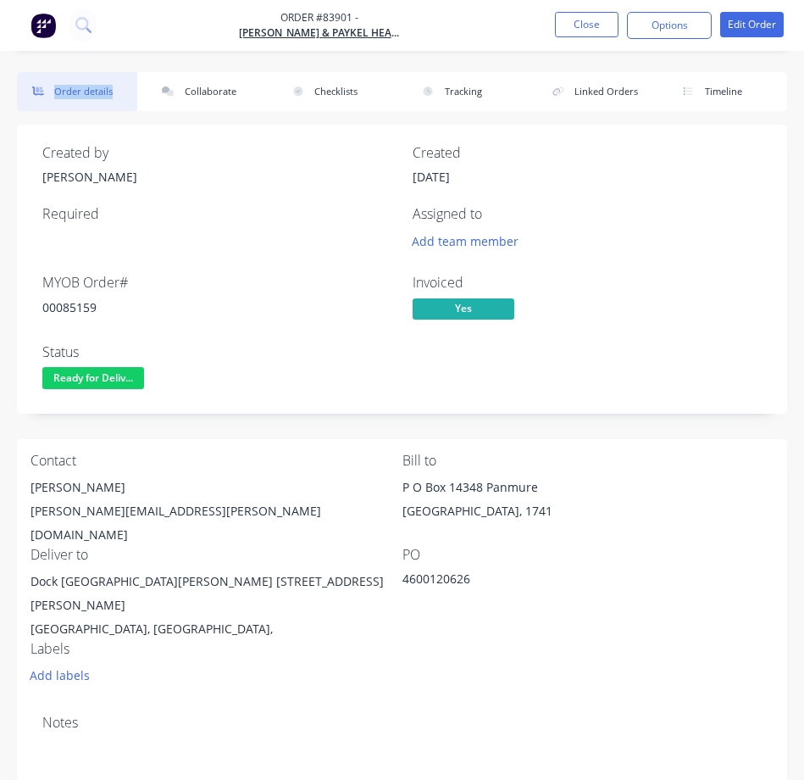
click at [412, 36] on nav "Order #83901 - [PERSON_NAME] & Paykel Healthcare Close Options Edit Order" at bounding box center [402, 25] width 804 height 51
click at [414, 35] on nav "Order #83901 - [PERSON_NAME] & Paykel Healthcare Close Options Edit Order" at bounding box center [402, 25] width 804 height 51
drag, startPoint x: 420, startPoint y: 31, endPoint x: 244, endPoint y: 29, distance: 175.4
click at [244, 29] on nav "Order #83901 - [PERSON_NAME] & Paykel Healthcare Close Options Edit Order" at bounding box center [402, 25] width 804 height 51
click at [88, 309] on div "00085159" at bounding box center [217, 307] width 350 height 18
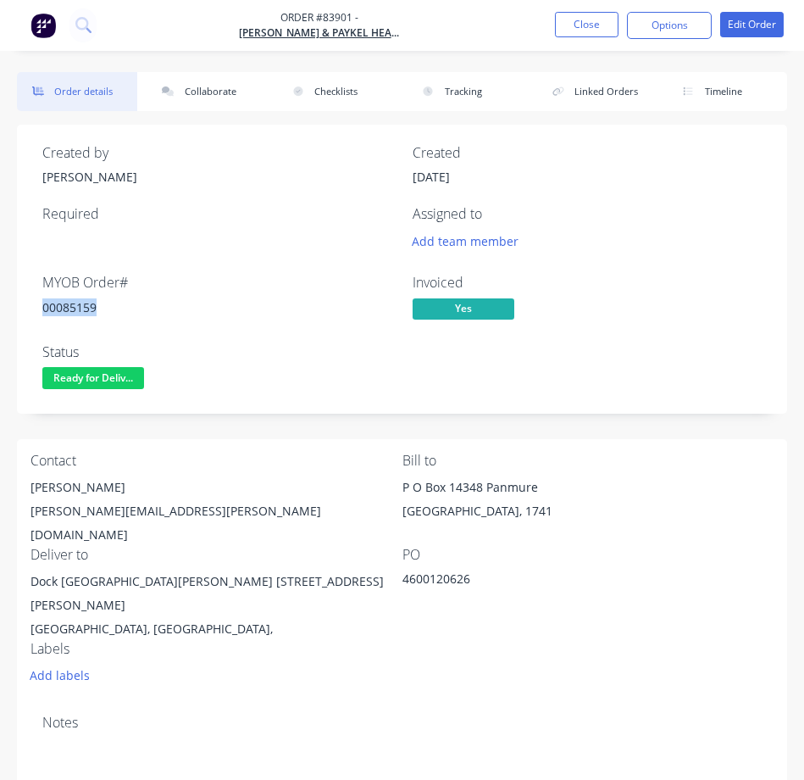
click at [88, 309] on div "00085159" at bounding box center [217, 307] width 350 height 18
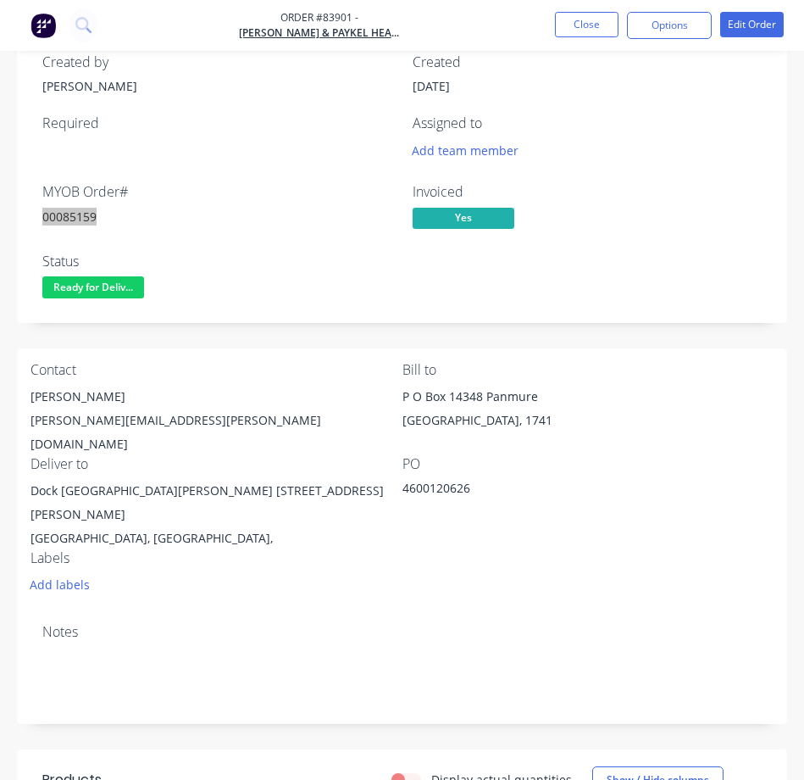
scroll to position [85, 0]
